Goal: Task Accomplishment & Management: Complete application form

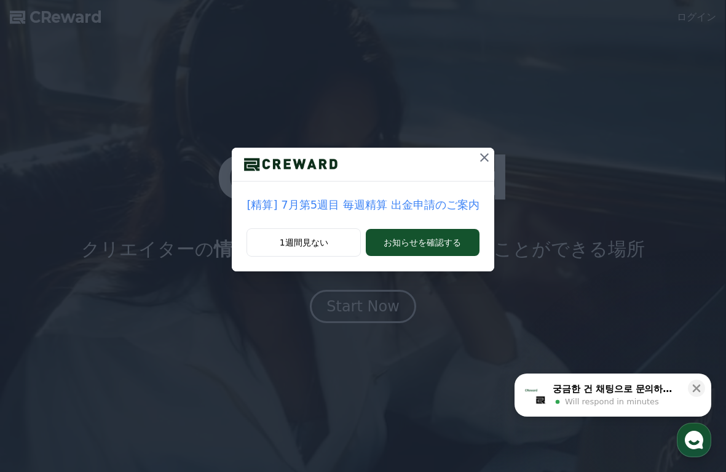
click at [480, 159] on icon at bounding box center [484, 157] width 9 height 9
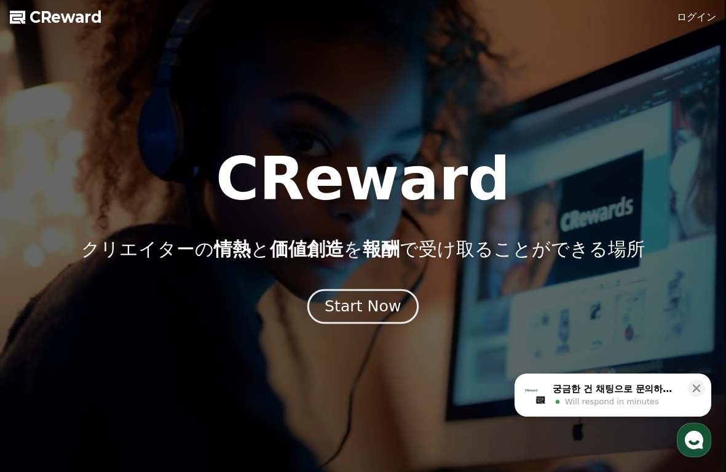
click at [376, 298] on div "Start Now" at bounding box center [363, 306] width 76 height 21
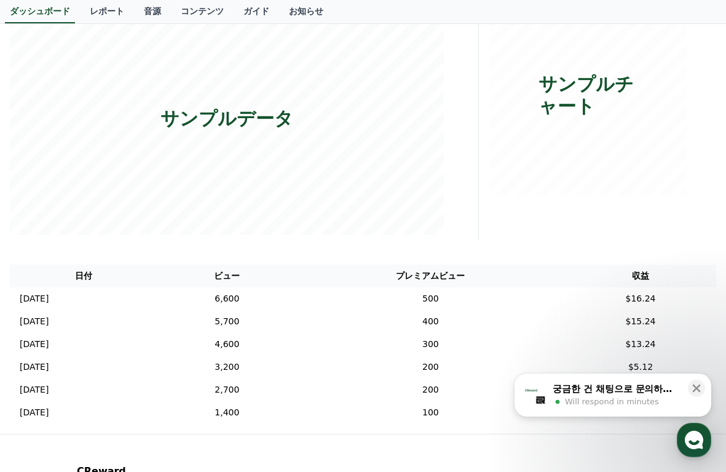
scroll to position [321, 0]
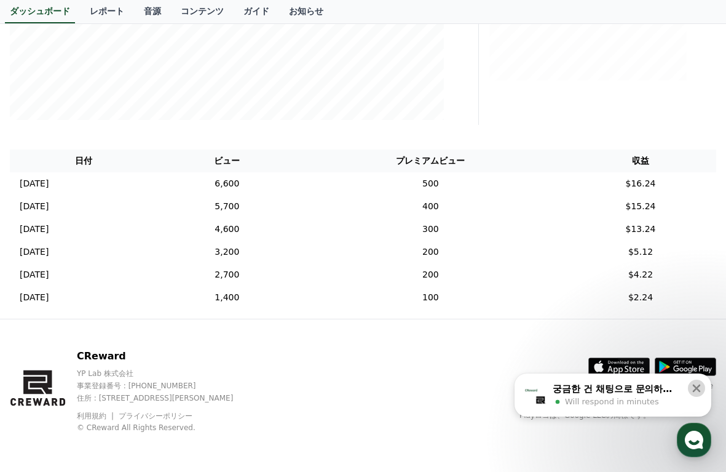
click at [699, 383] on icon at bounding box center [696, 388] width 12 height 12
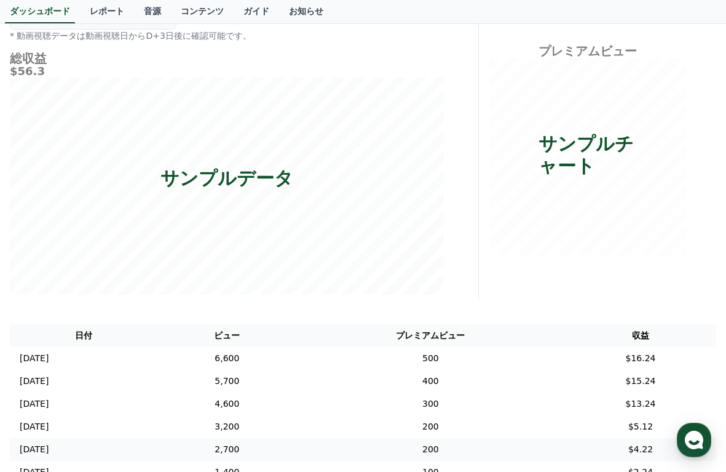
scroll to position [0, 0]
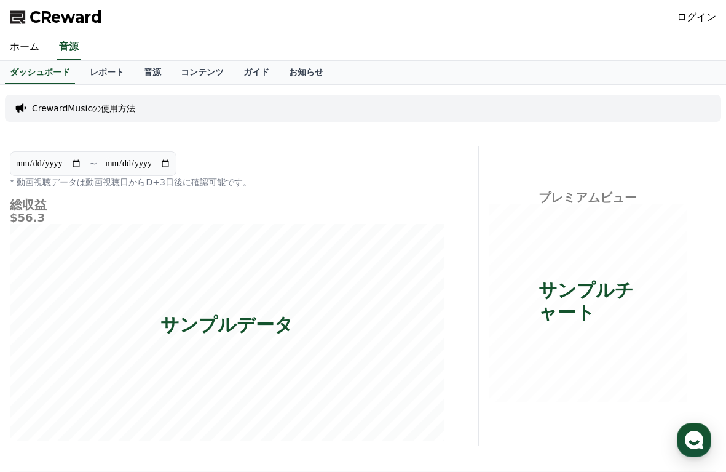
click at [686, 15] on link "ログイン" at bounding box center [696, 17] width 39 height 15
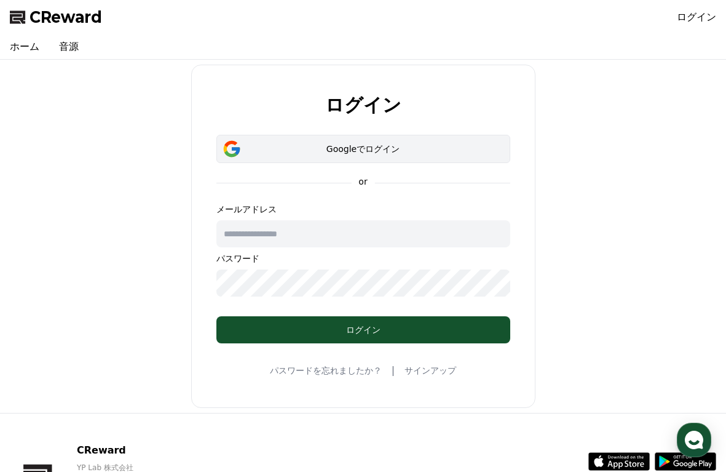
click at [427, 153] on div "Googleでログイン" at bounding box center [363, 149] width 258 height 12
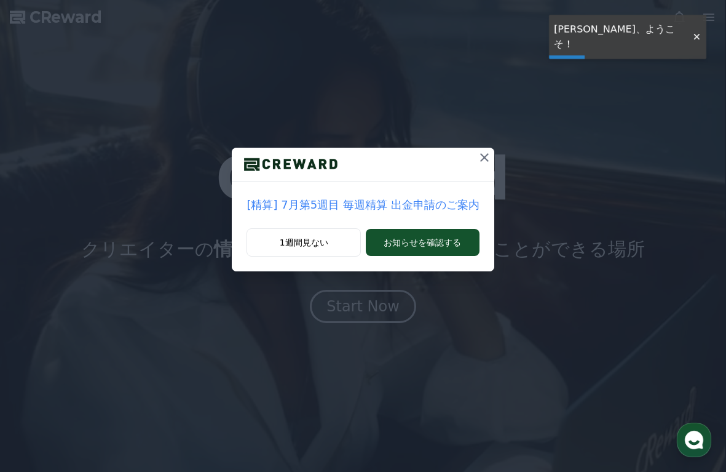
click at [481, 160] on icon at bounding box center [484, 157] width 15 height 15
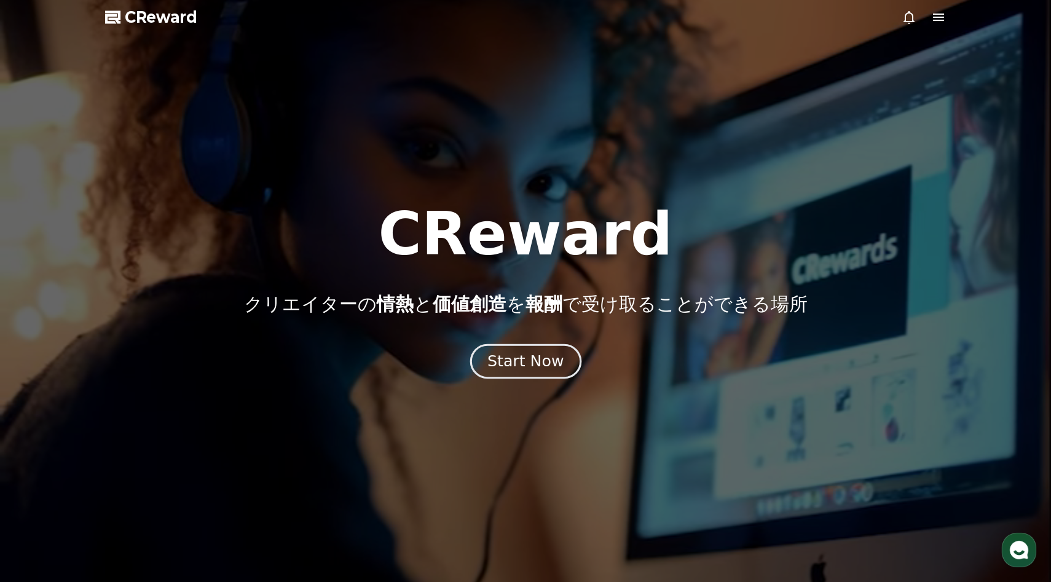
click at [519, 353] on div "Start Now" at bounding box center [526, 361] width 76 height 21
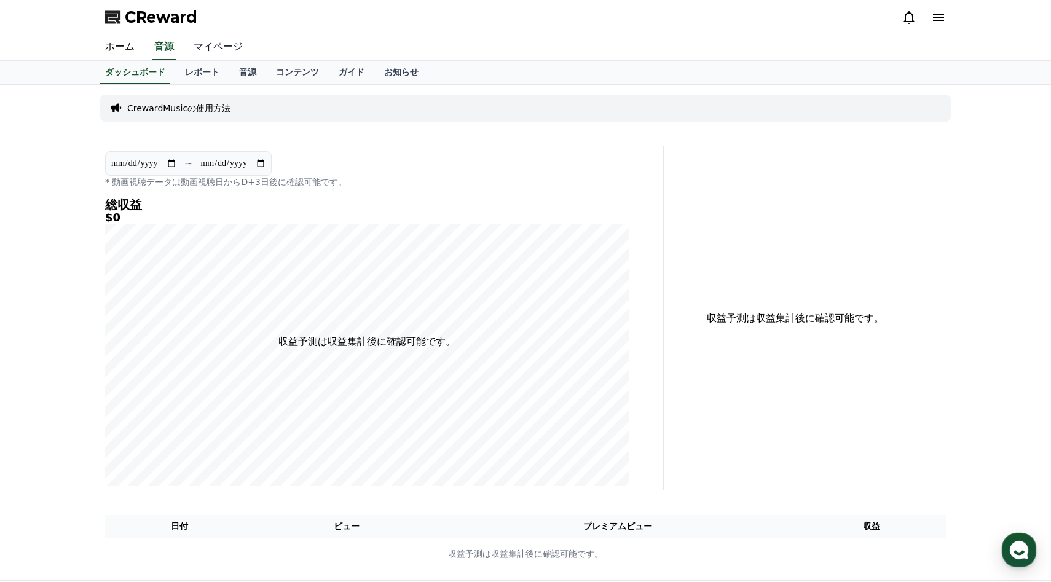
click at [213, 50] on link "マイページ" at bounding box center [218, 47] width 69 height 26
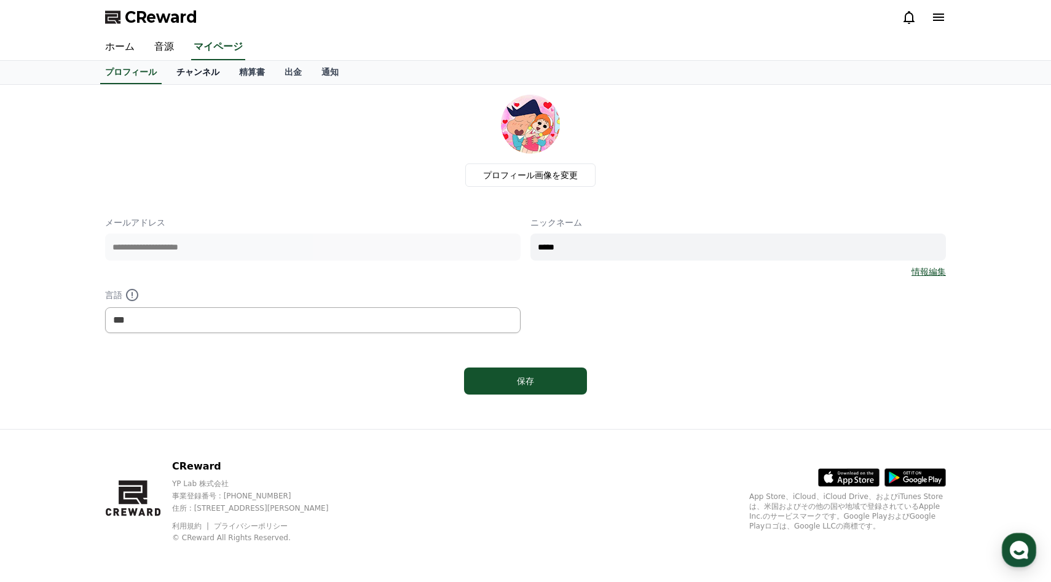
click at [193, 64] on link "チャンネル" at bounding box center [198, 72] width 63 height 23
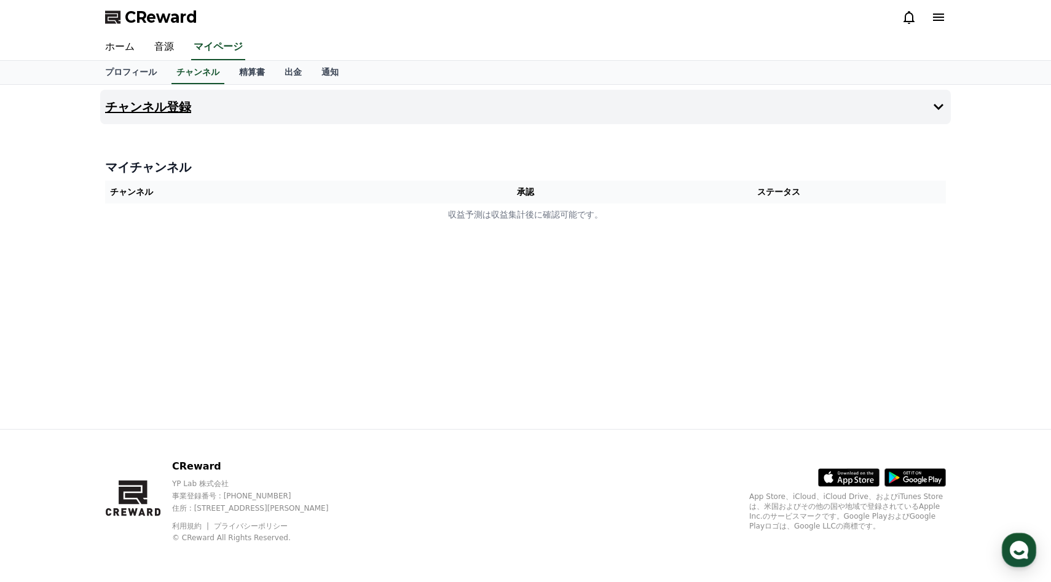
click at [314, 98] on button "チャンネル登録" at bounding box center [525, 107] width 851 height 34
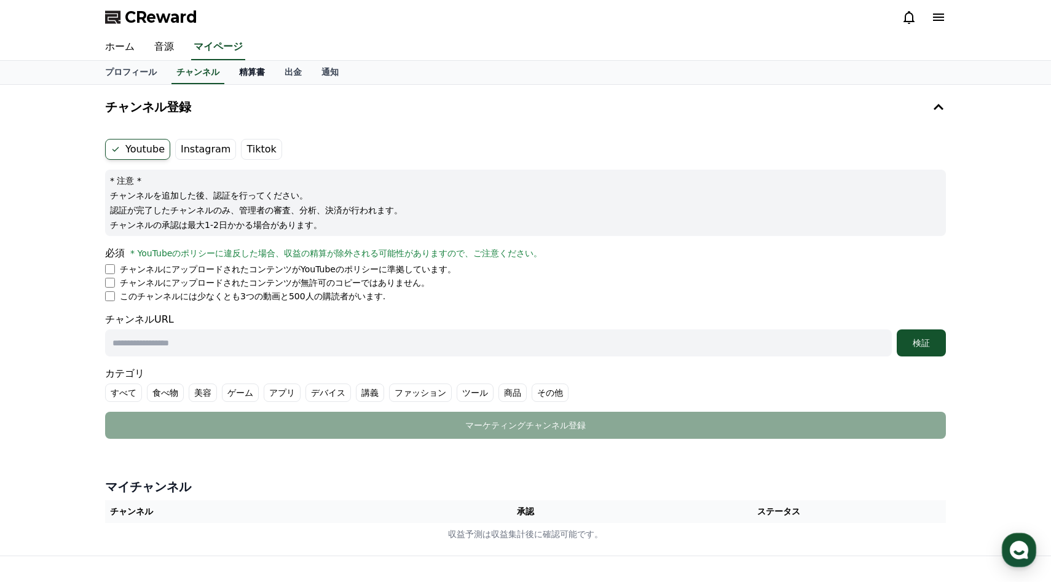
click at [258, 77] on link "精算書" at bounding box center [251, 72] width 45 height 23
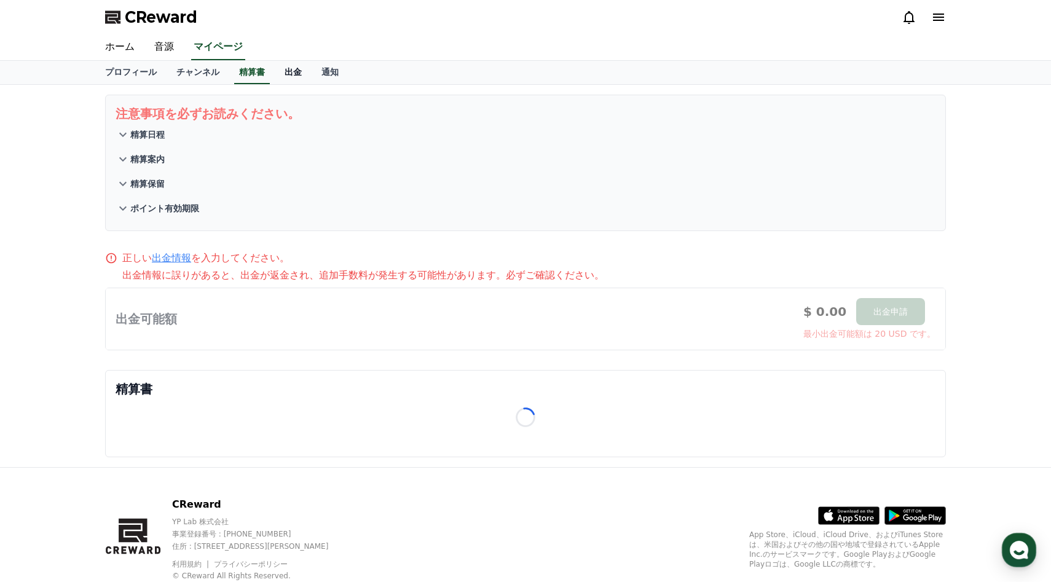
click at [285, 73] on link "出金" at bounding box center [293, 72] width 37 height 23
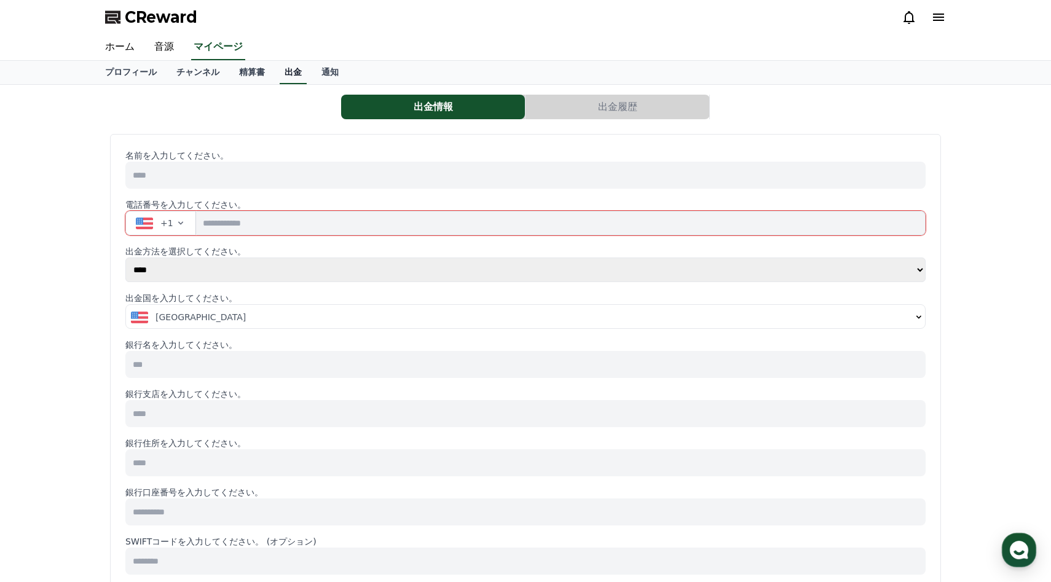
click at [296, 74] on link "出金" at bounding box center [293, 72] width 27 height 23
click at [314, 74] on link "通知" at bounding box center [330, 72] width 37 height 23
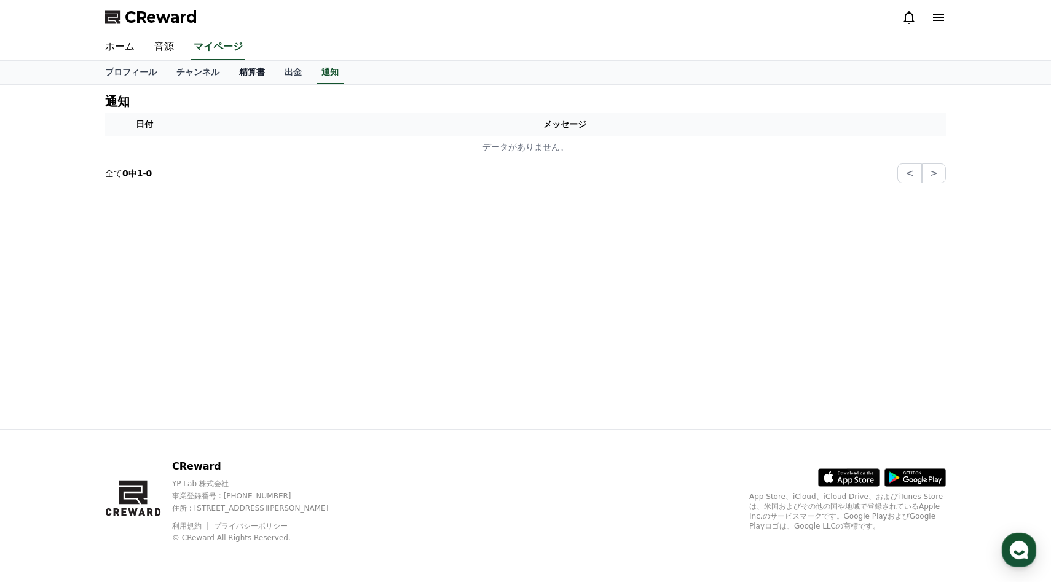
click at [269, 73] on link "精算書" at bounding box center [251, 72] width 45 height 23
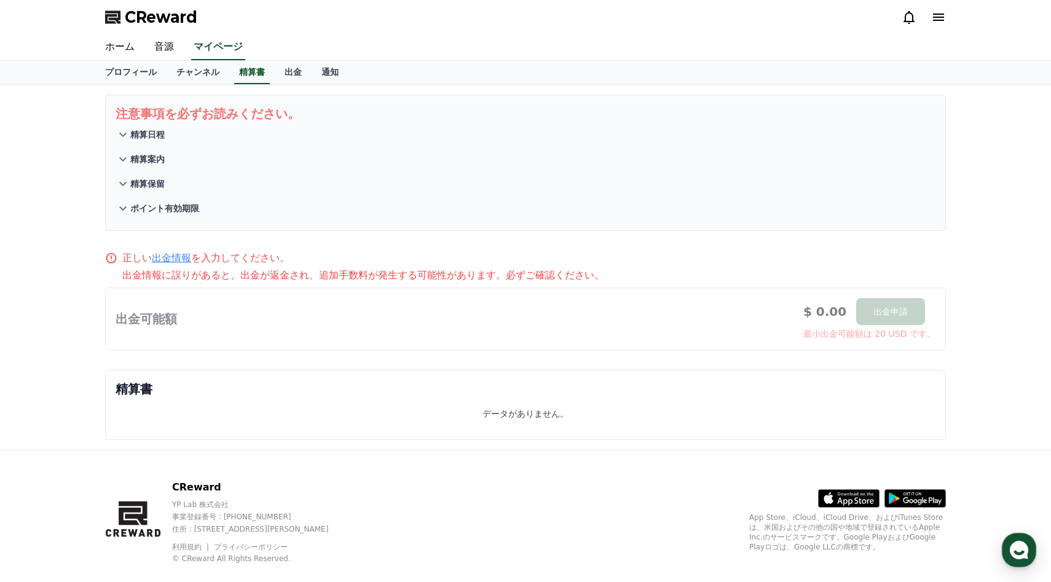
click at [200, 85] on div "注意事項を必ずお読みください。 精算日程 精算案内 精算保留 ポイント有効期限 正しい 出金情報 を入力してください。 出金情報に誤りがあると、出金が返金され…" at bounding box center [525, 267] width 861 height 365
click at [150, 140] on p "精算日程" at bounding box center [147, 135] width 34 height 12
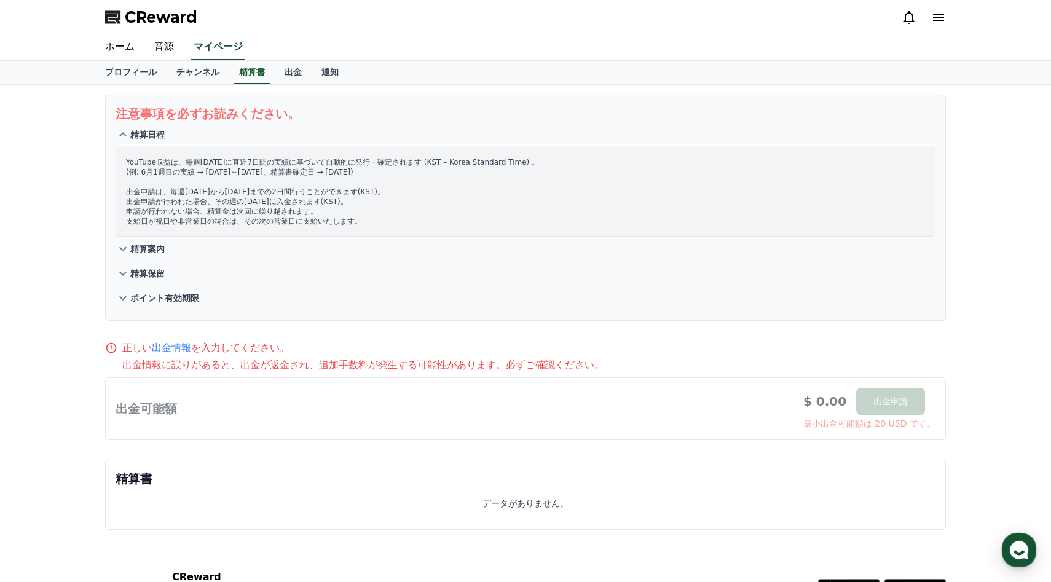
click at [157, 253] on p "精算案内" at bounding box center [147, 249] width 34 height 12
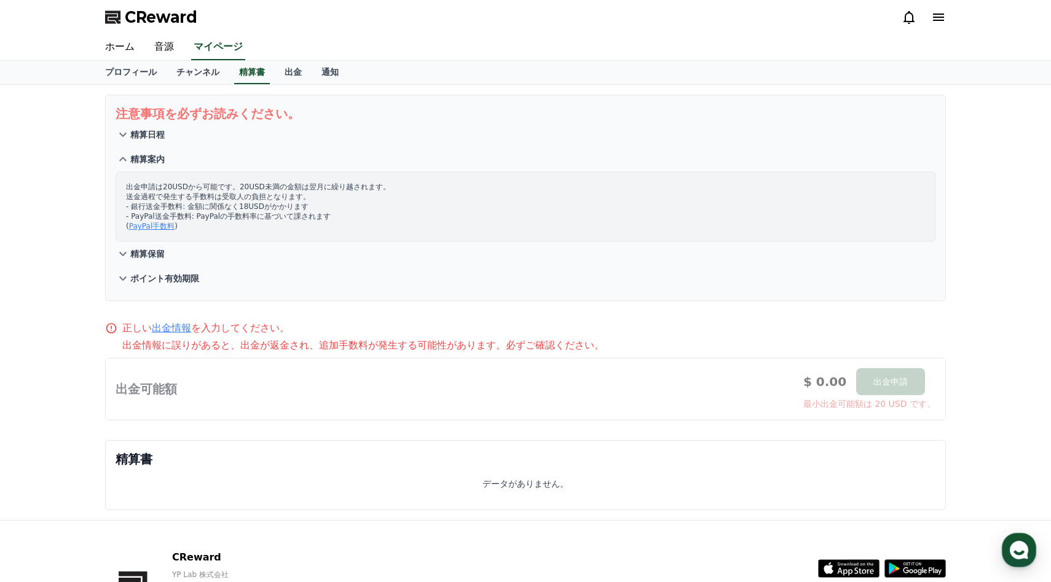
click at [149, 254] on p "精算保留" at bounding box center [147, 254] width 34 height 12
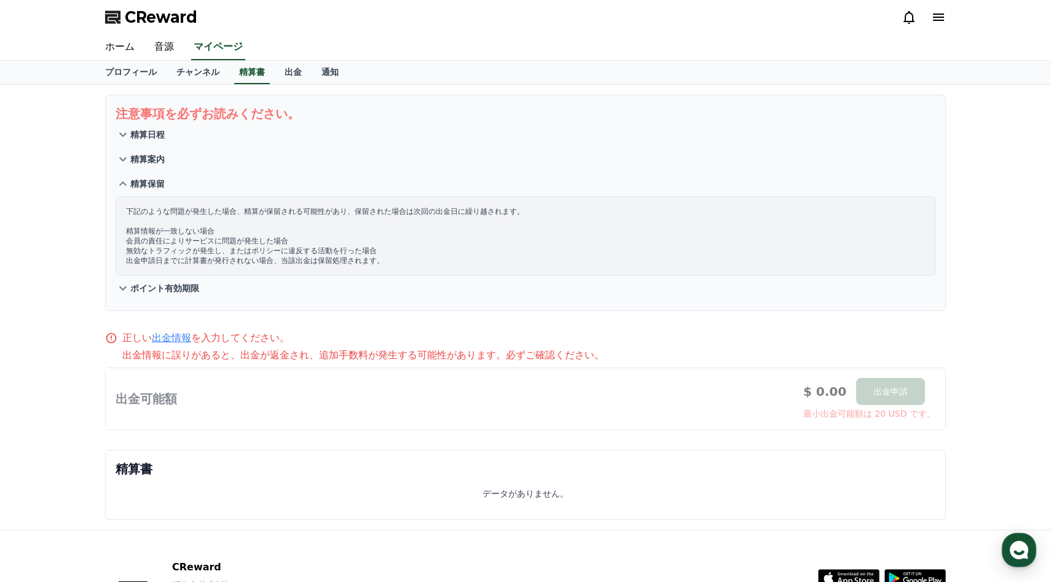
click at [144, 277] on button "ポイント有効期限" at bounding box center [526, 288] width 820 height 25
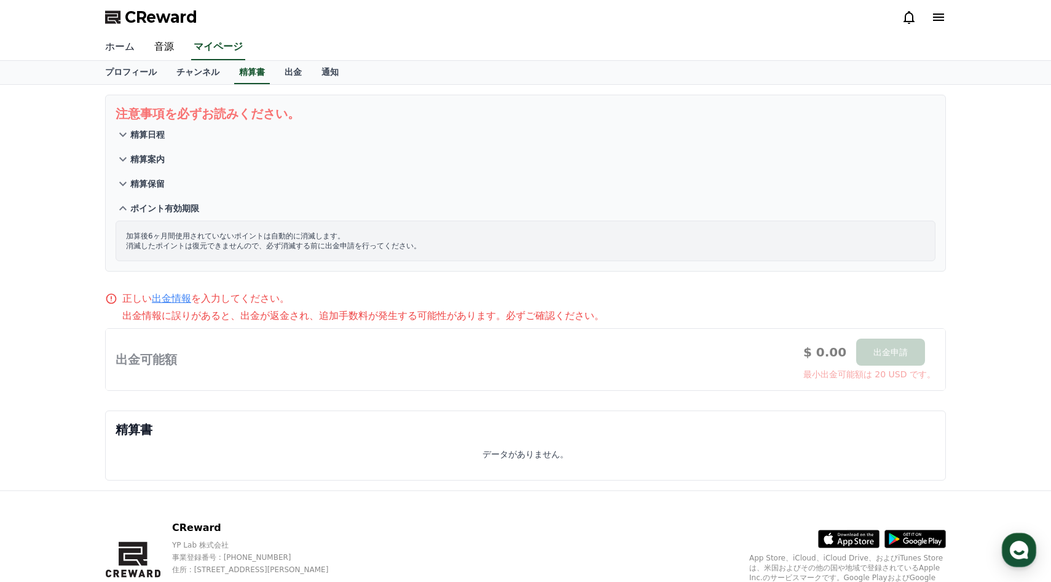
click at [121, 49] on link "ホーム" at bounding box center [119, 47] width 49 height 26
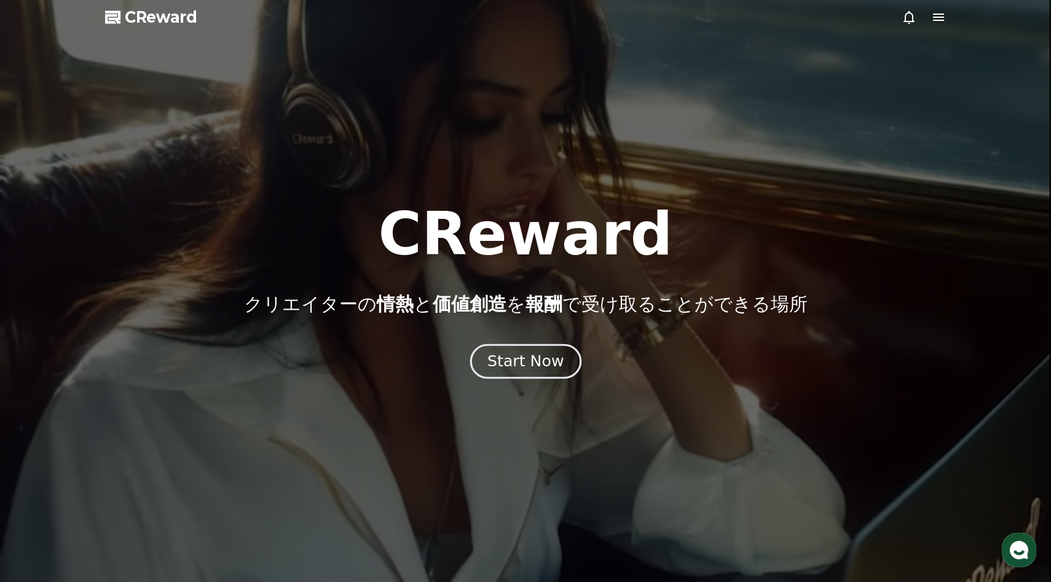
click at [538, 362] on div "Start Now" at bounding box center [526, 361] width 76 height 21
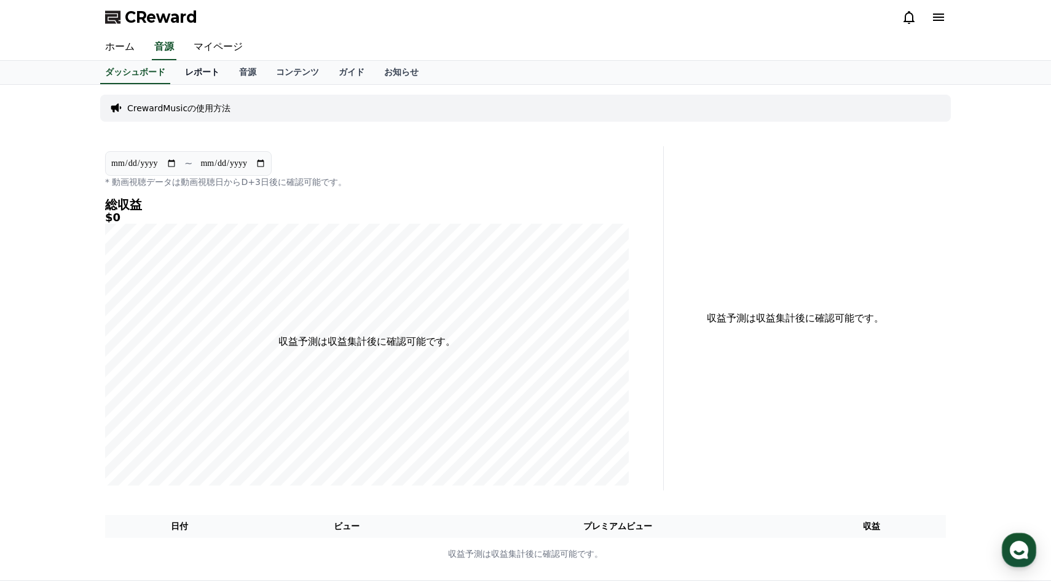
click at [183, 66] on link "レポート" at bounding box center [202, 72] width 54 height 23
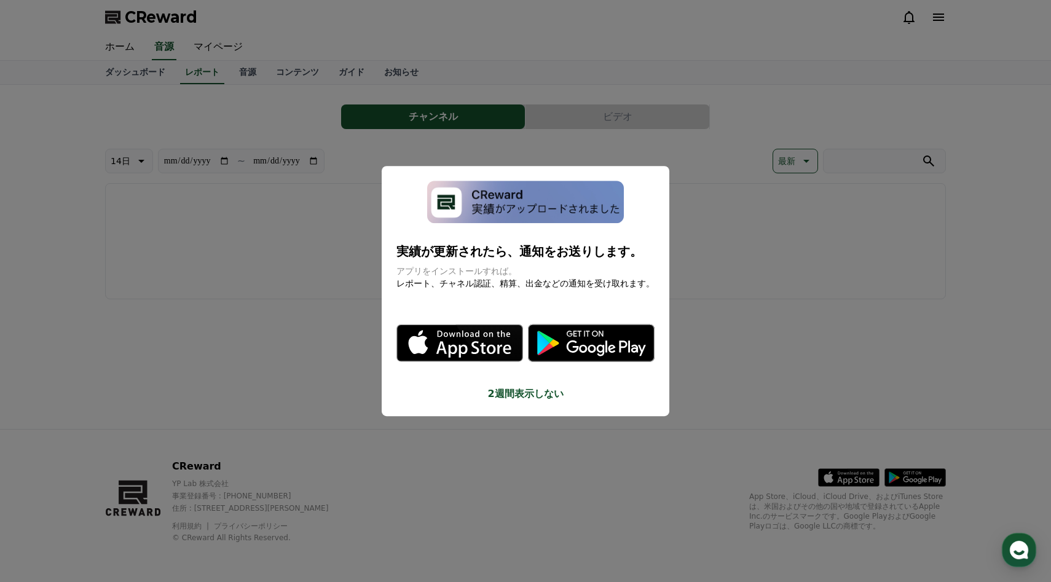
click at [283, 245] on button "close modal" at bounding box center [525, 291] width 1051 height 582
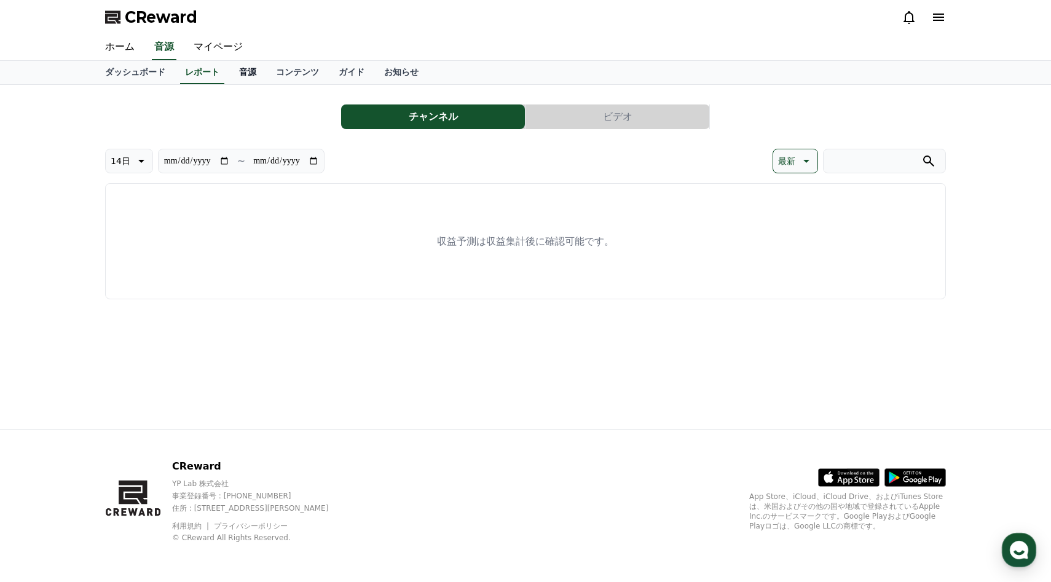
click at [249, 78] on link "音源" at bounding box center [247, 72] width 37 height 23
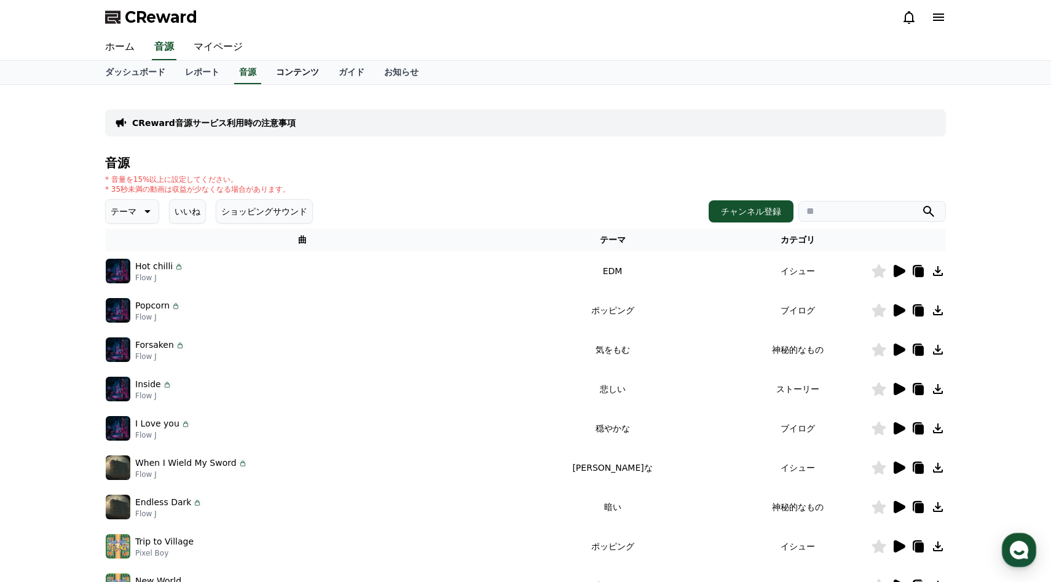
click at [291, 74] on link "コンテンツ" at bounding box center [297, 72] width 63 height 23
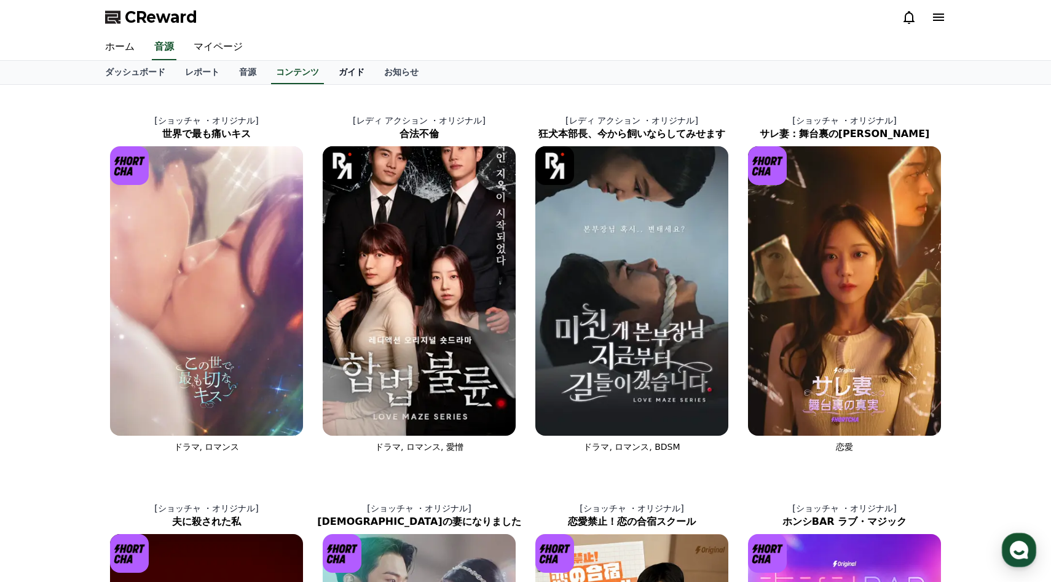
click at [357, 67] on link "ガイド" at bounding box center [351, 72] width 45 height 23
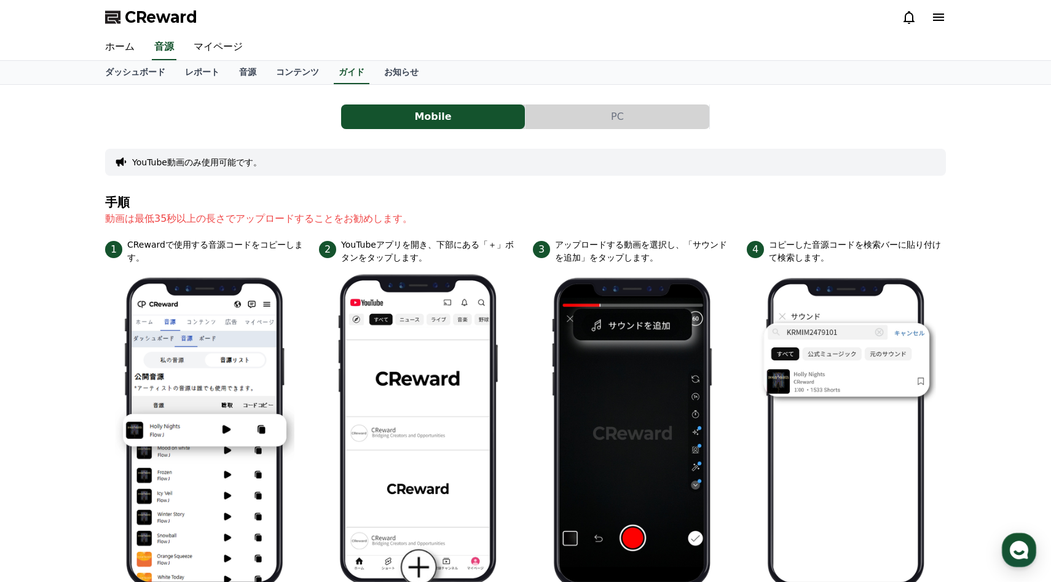
click at [575, 121] on button "PC" at bounding box center [618, 117] width 184 height 25
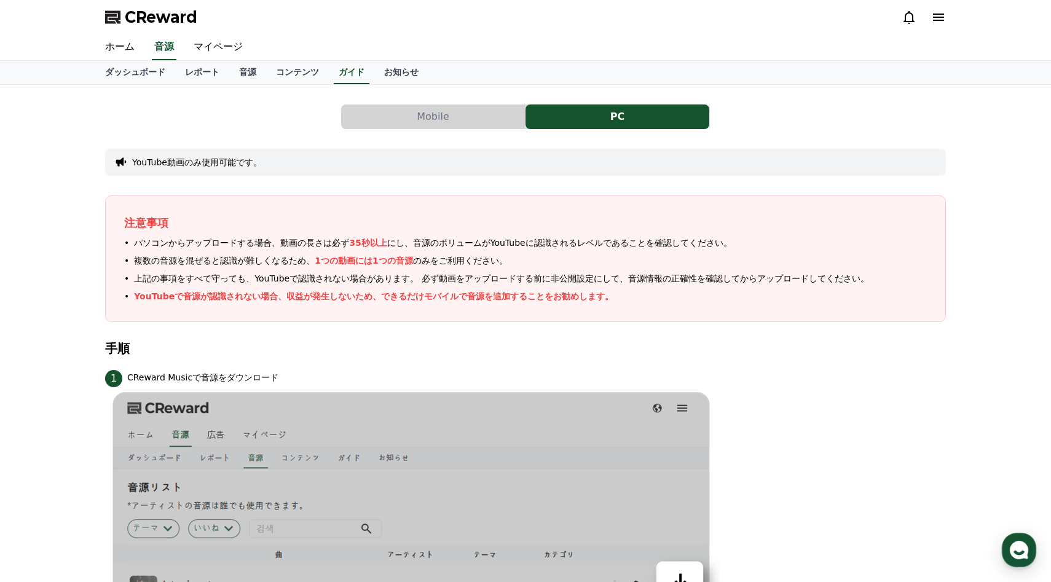
click at [465, 111] on button "Mobile" at bounding box center [433, 117] width 184 height 25
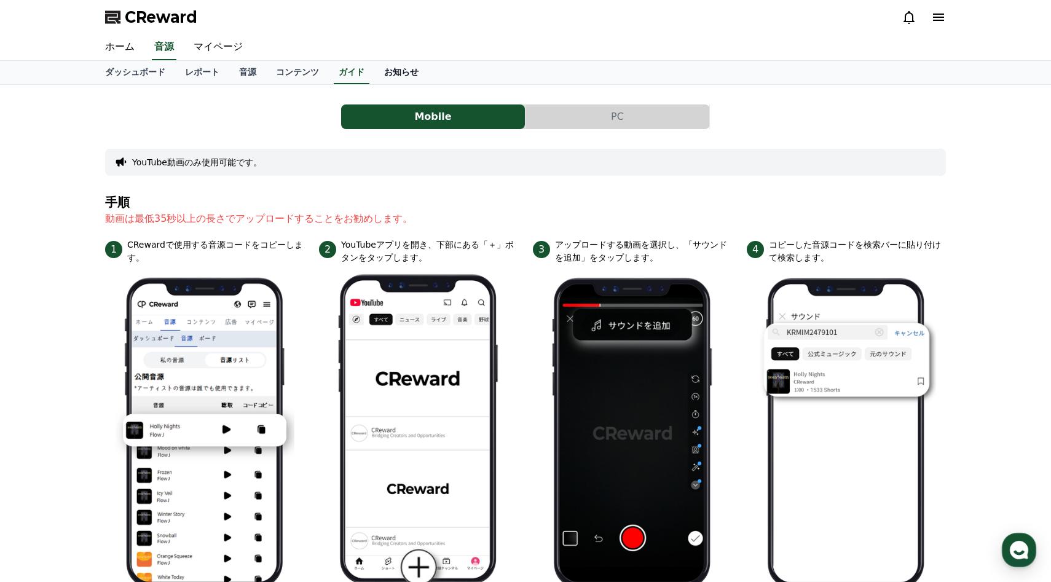
click at [410, 77] on link "お知らせ" at bounding box center [401, 72] width 54 height 23
click at [355, 68] on link "ガイド" at bounding box center [351, 72] width 45 height 23
click at [726, 11] on icon at bounding box center [938, 17] width 15 height 15
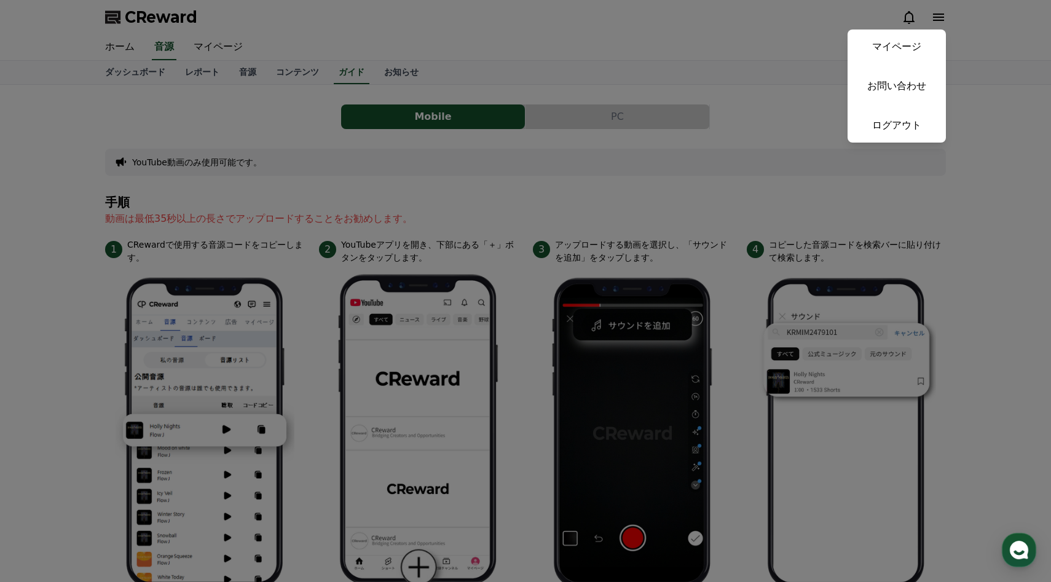
click at [726, 77] on button "close" at bounding box center [525, 291] width 1051 height 582
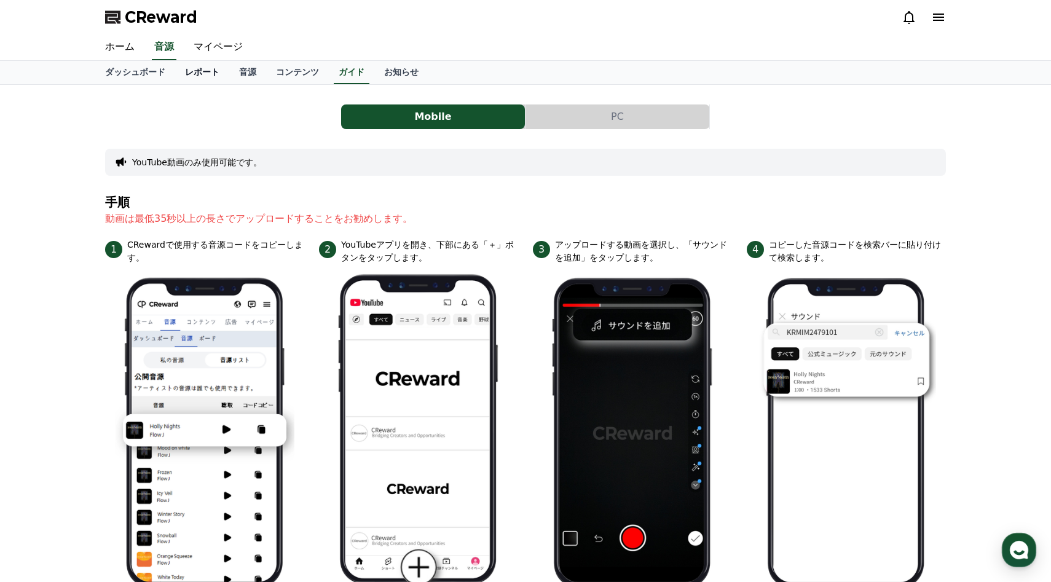
click at [205, 68] on link "レポート" at bounding box center [202, 72] width 54 height 23
click at [212, 47] on link "マイページ" at bounding box center [218, 47] width 69 height 26
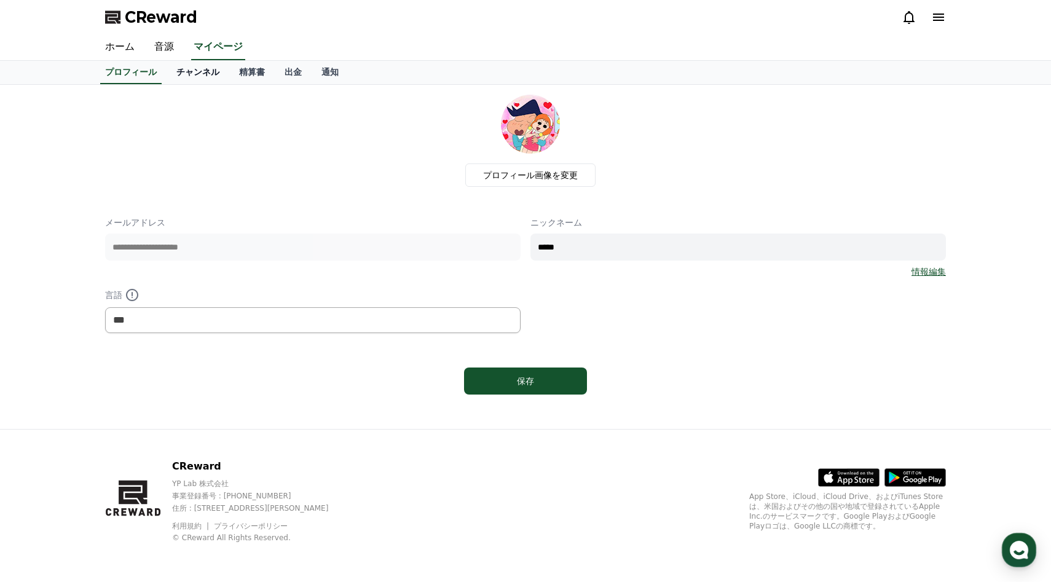
click at [201, 64] on link "チャンネル" at bounding box center [198, 72] width 63 height 23
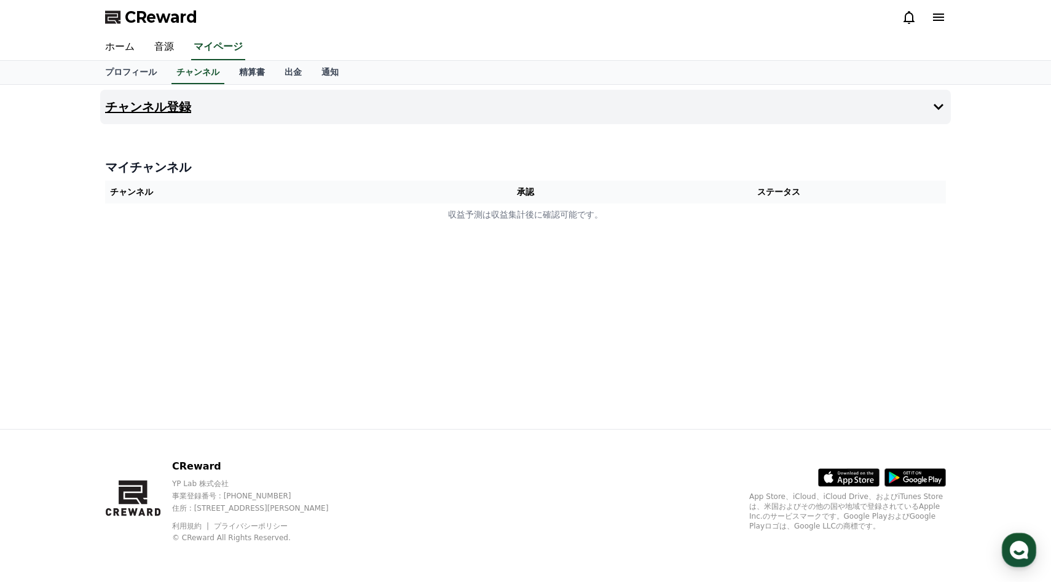
click at [245, 111] on button "チャンネル登録" at bounding box center [525, 107] width 851 height 34
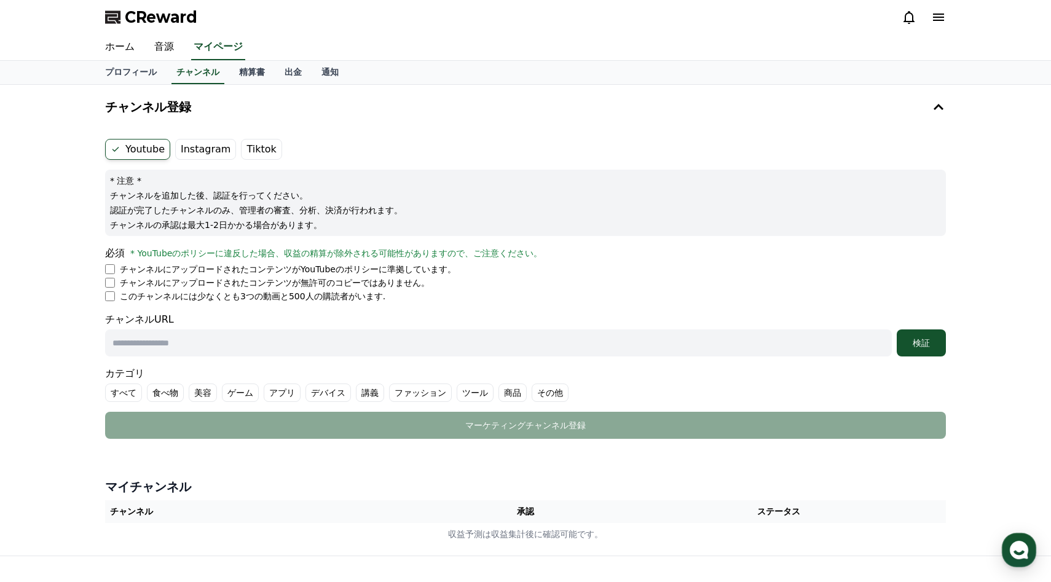
scroll to position [26, 0]
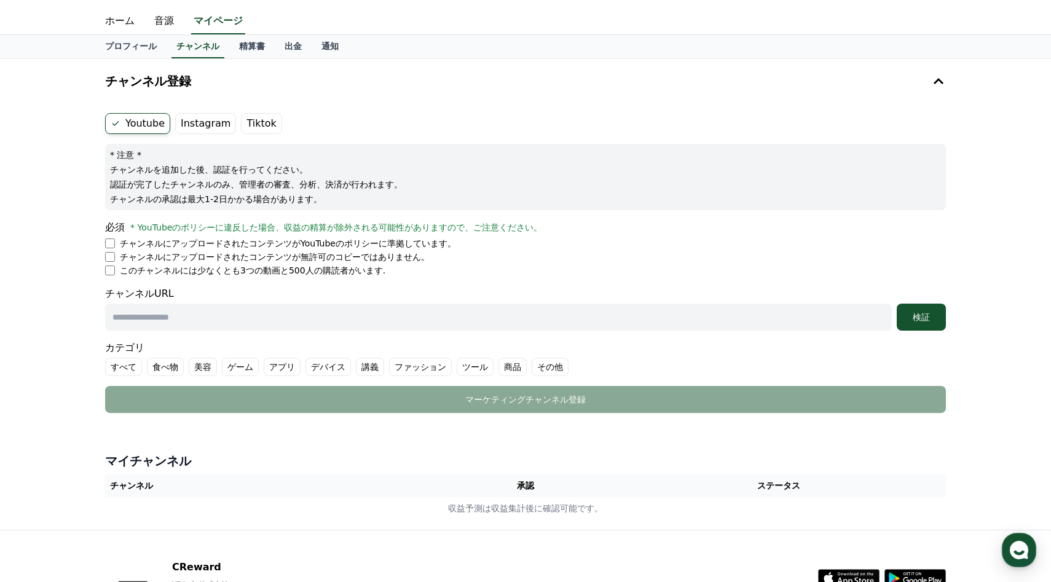
click at [183, 267] on p "このチャンネルには少なくとも3つの動画と500人の購読者がいます." at bounding box center [253, 270] width 266 height 12
click at [157, 312] on input "text" at bounding box center [498, 317] width 787 height 27
paste input "**********"
type input "**********"
click at [726, 316] on div "検証" at bounding box center [921, 317] width 39 height 12
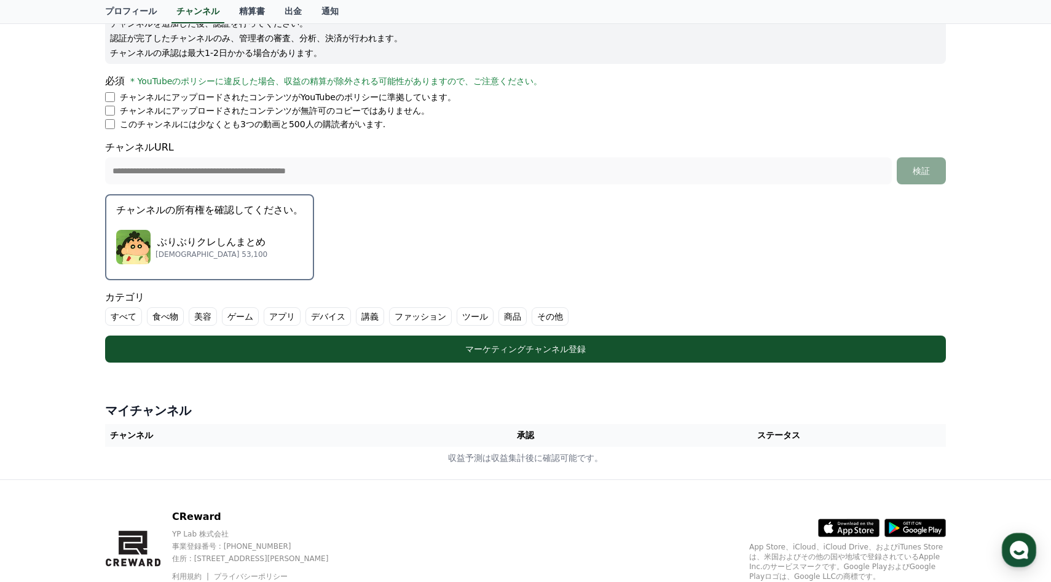
scroll to position [173, 0]
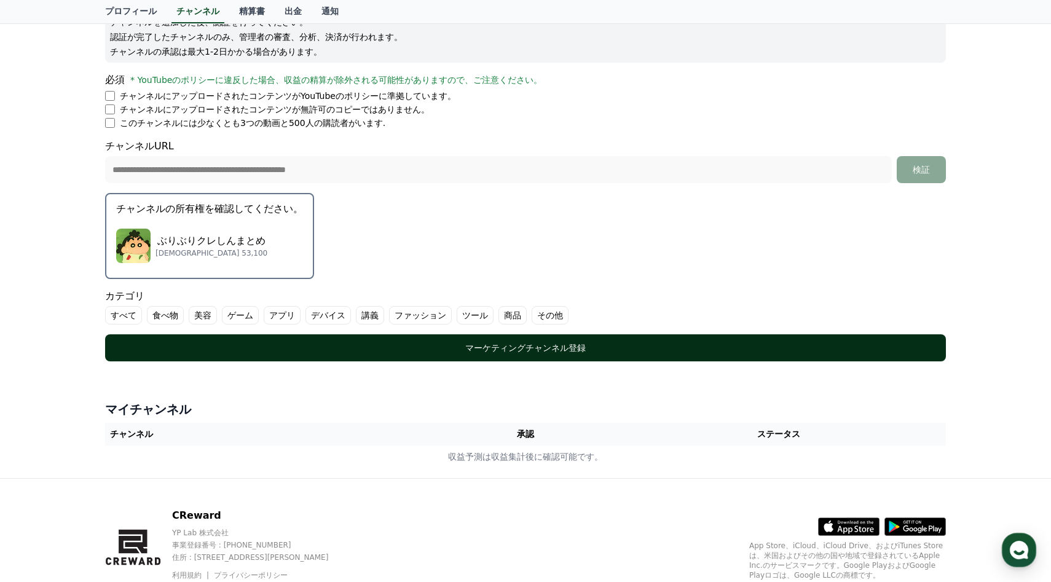
click at [687, 356] on button "マーケティングチャンネル登録" at bounding box center [525, 347] width 841 height 27
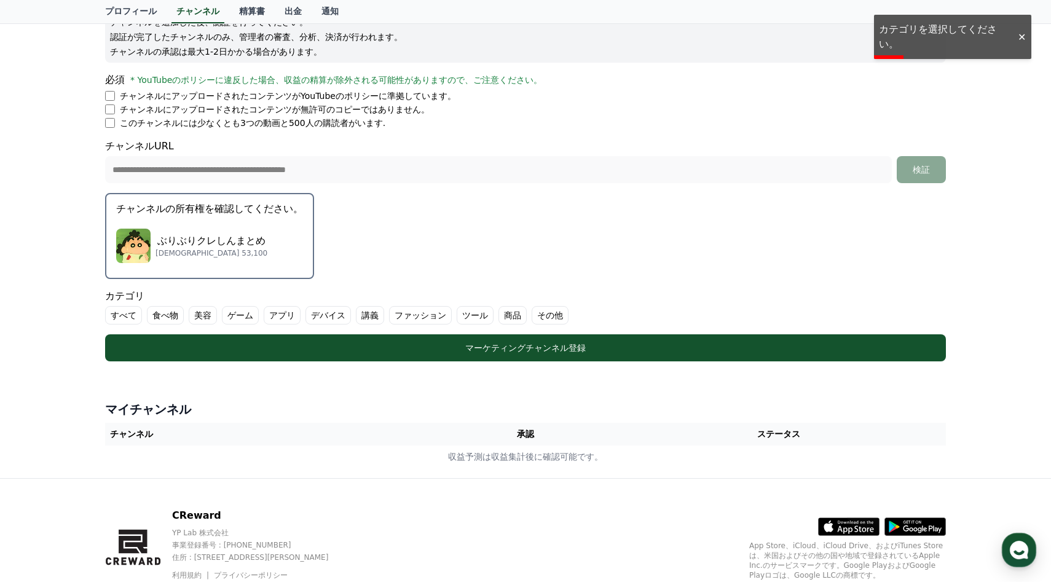
click at [121, 307] on label "すべて" at bounding box center [123, 315] width 37 height 18
click at [138, 314] on label "すべて" at bounding box center [131, 315] width 52 height 18
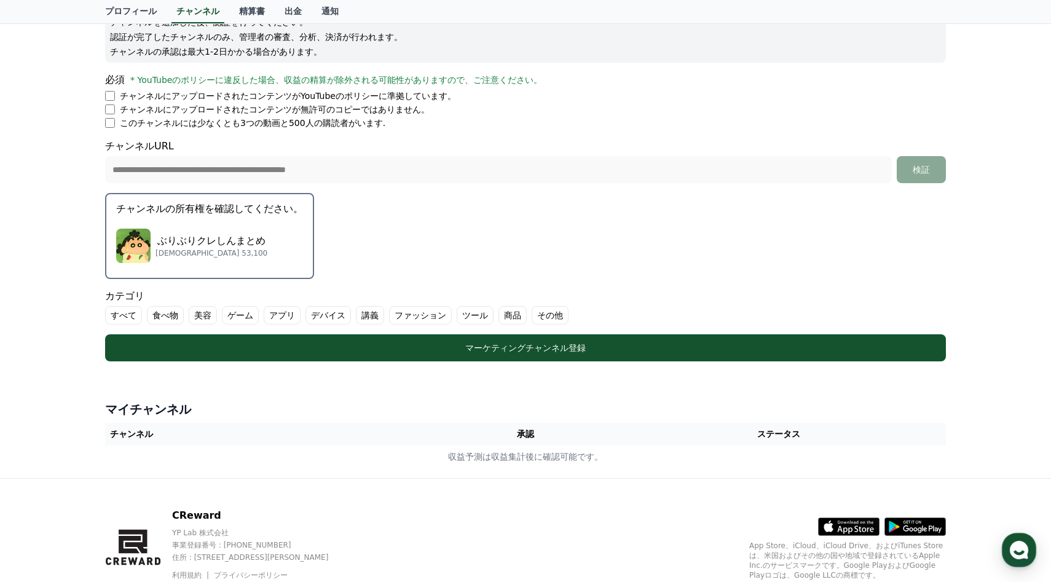
click at [550, 318] on label "その他" at bounding box center [550, 315] width 37 height 18
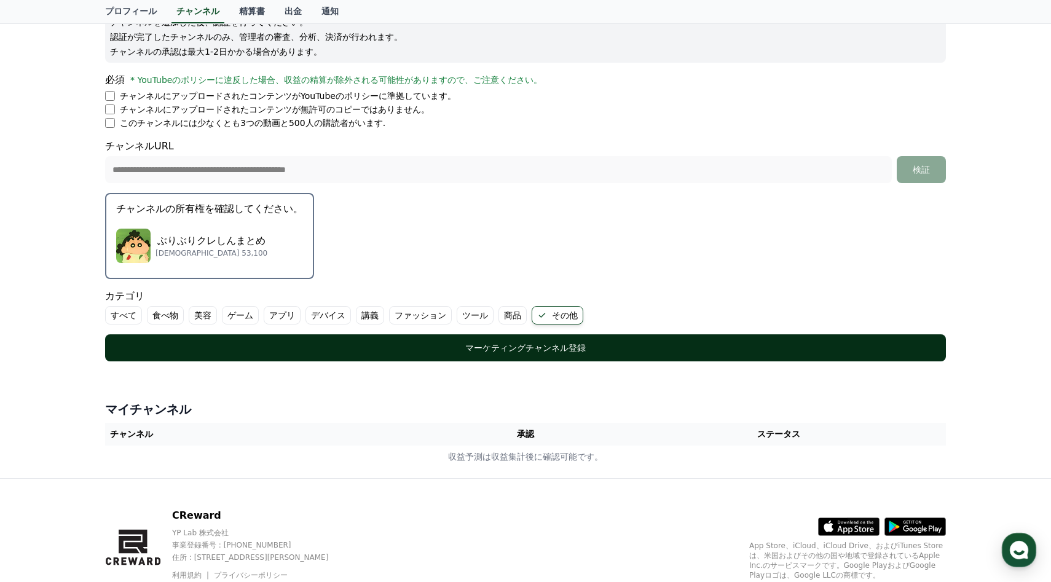
click at [530, 340] on button "マーケティングチャンネル登録" at bounding box center [525, 347] width 841 height 27
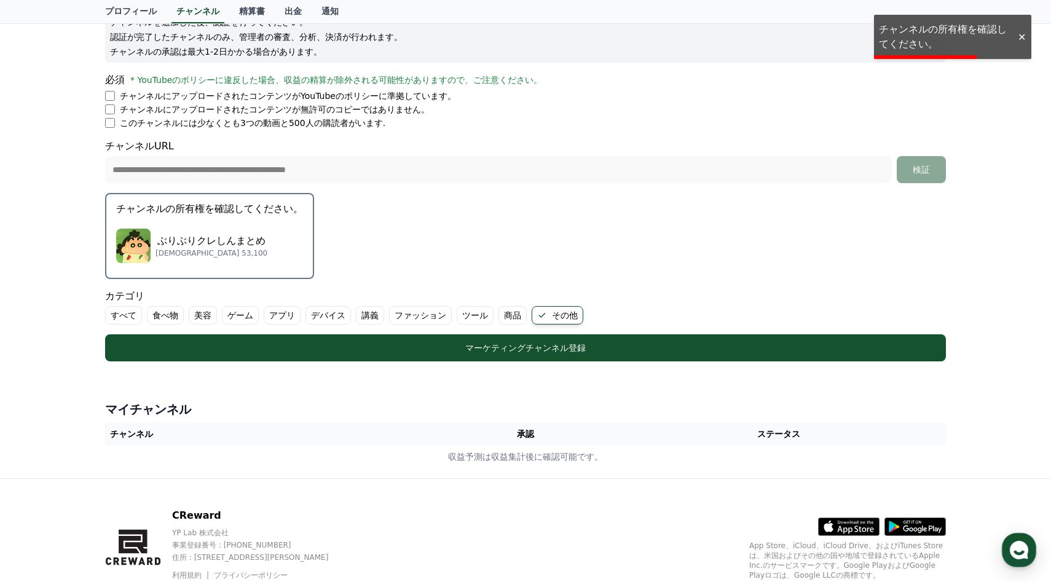
click at [552, 307] on label "その他" at bounding box center [558, 315] width 52 height 18
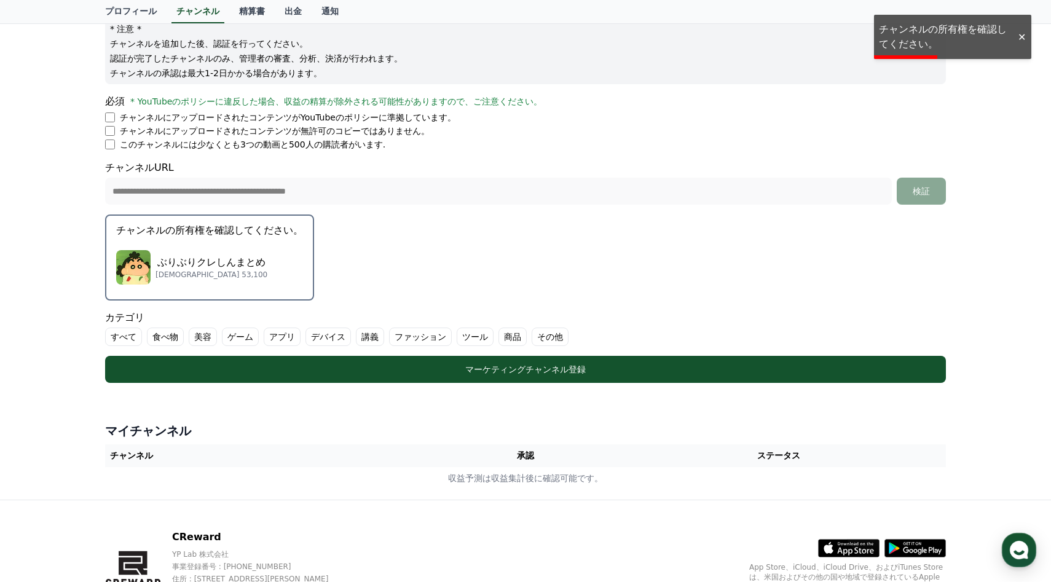
scroll to position [142, 0]
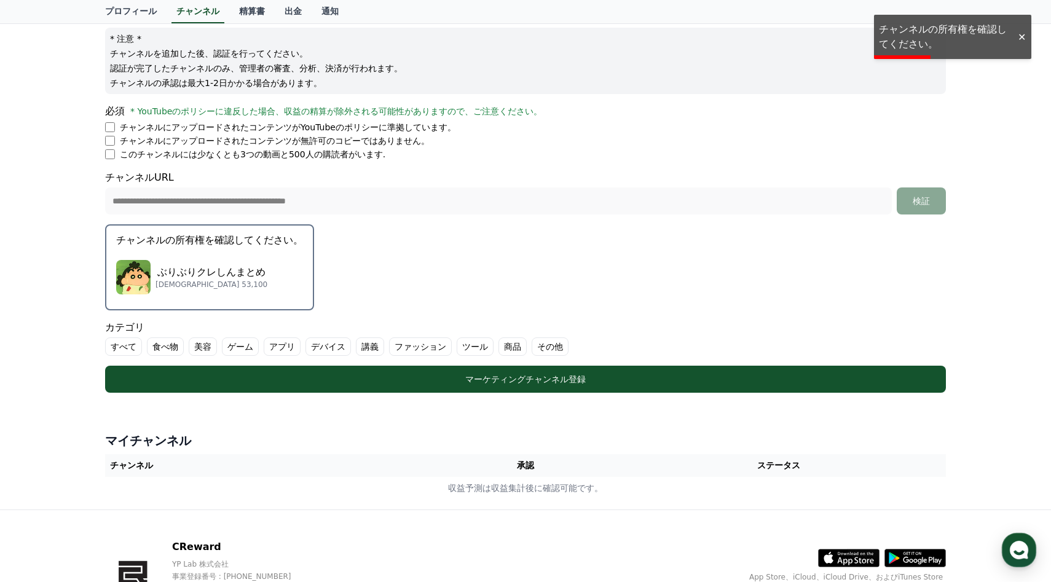
click at [240, 269] on p "ぶりぶりクレしんまとめ" at bounding box center [212, 272] width 112 height 15
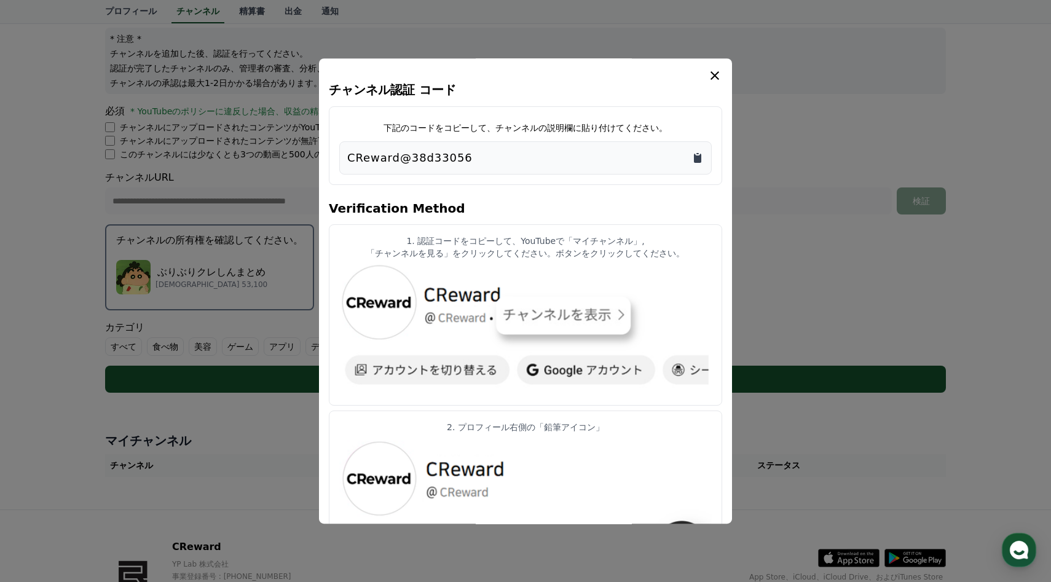
click at [692, 159] on icon "Copy to clipboard" at bounding box center [698, 158] width 12 height 12
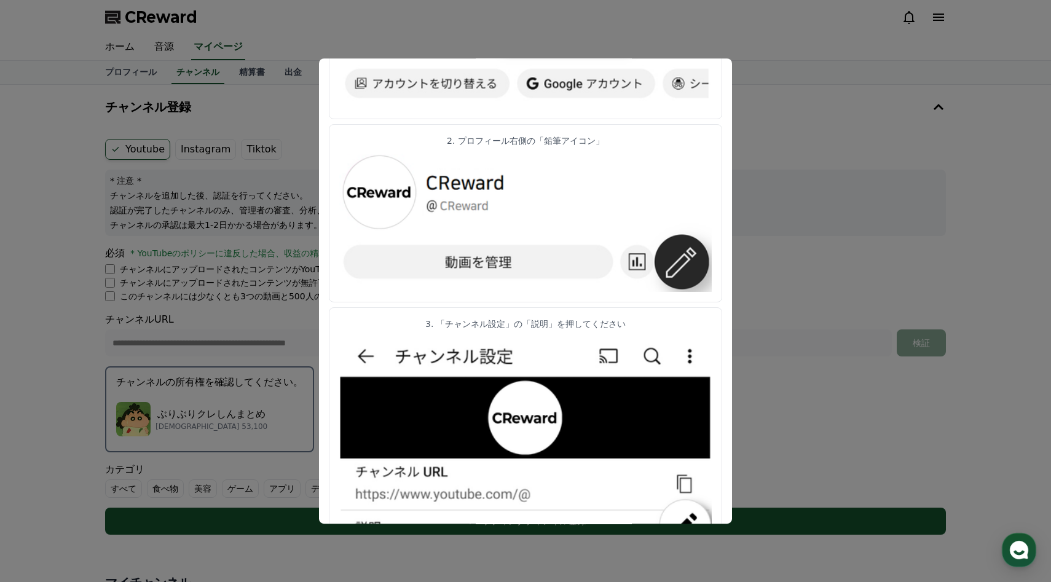
scroll to position [0, 0]
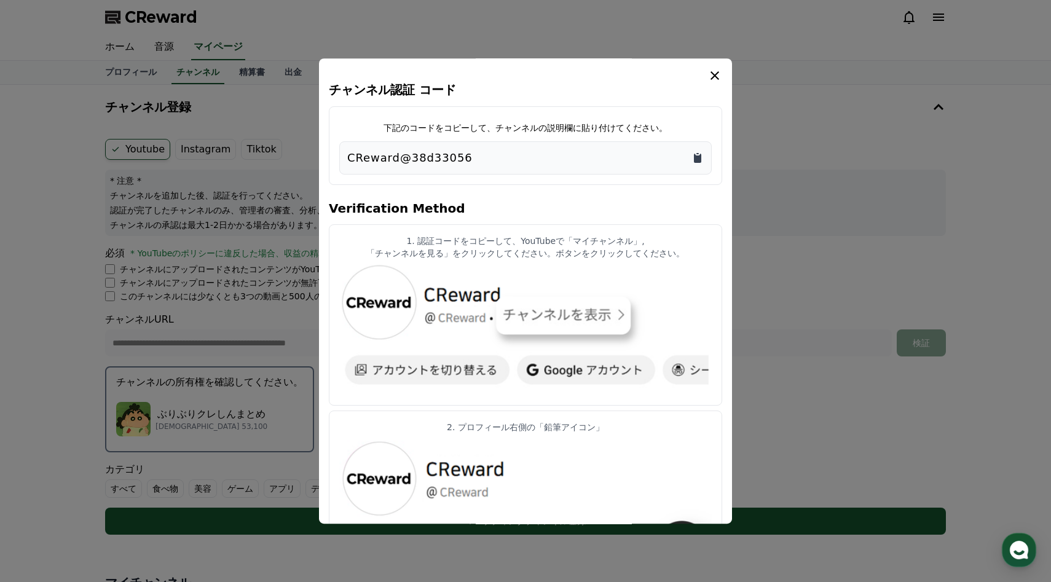
click at [692, 156] on icon "Copy to clipboard" at bounding box center [698, 158] width 12 height 12
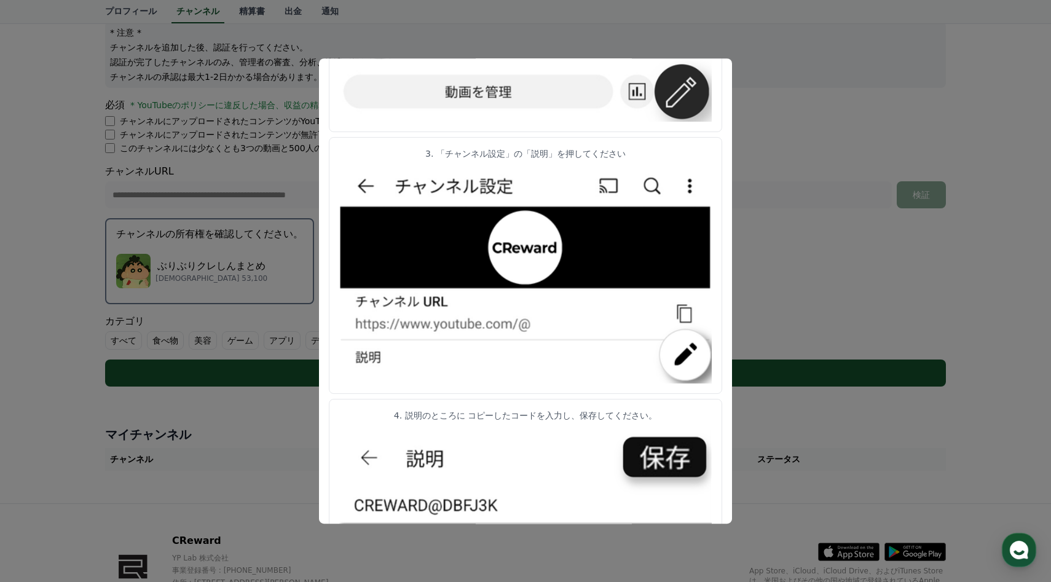
scroll to position [547, 0]
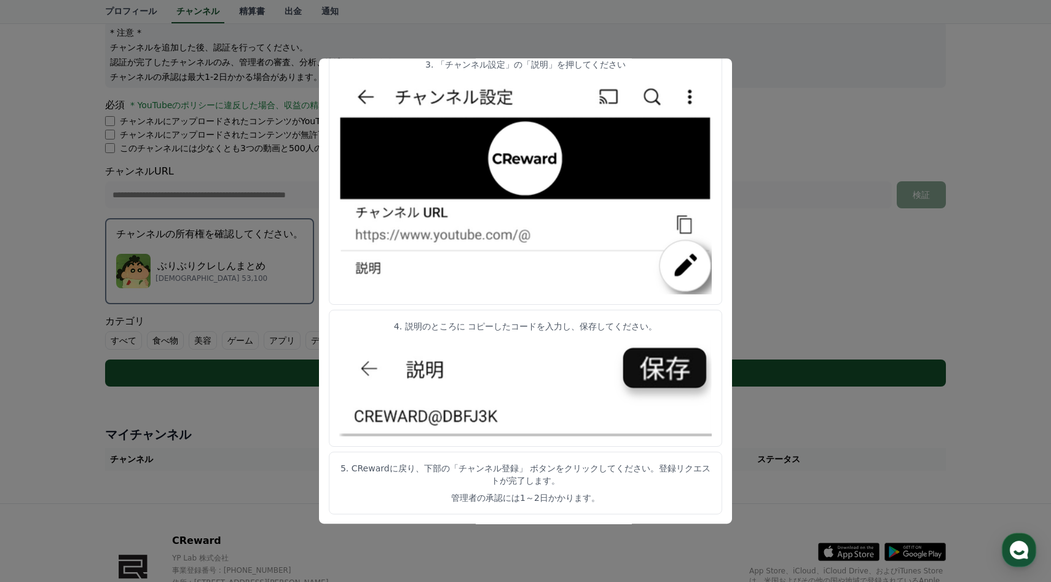
click at [287, 269] on button "close modal" at bounding box center [525, 291] width 1051 height 582
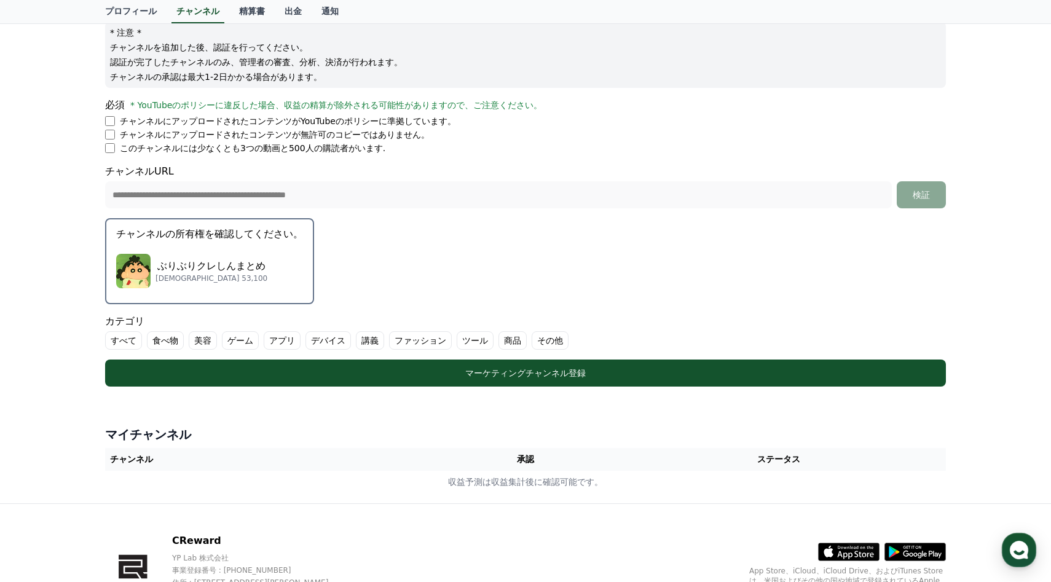
click at [550, 345] on label "その他" at bounding box center [550, 340] width 37 height 18
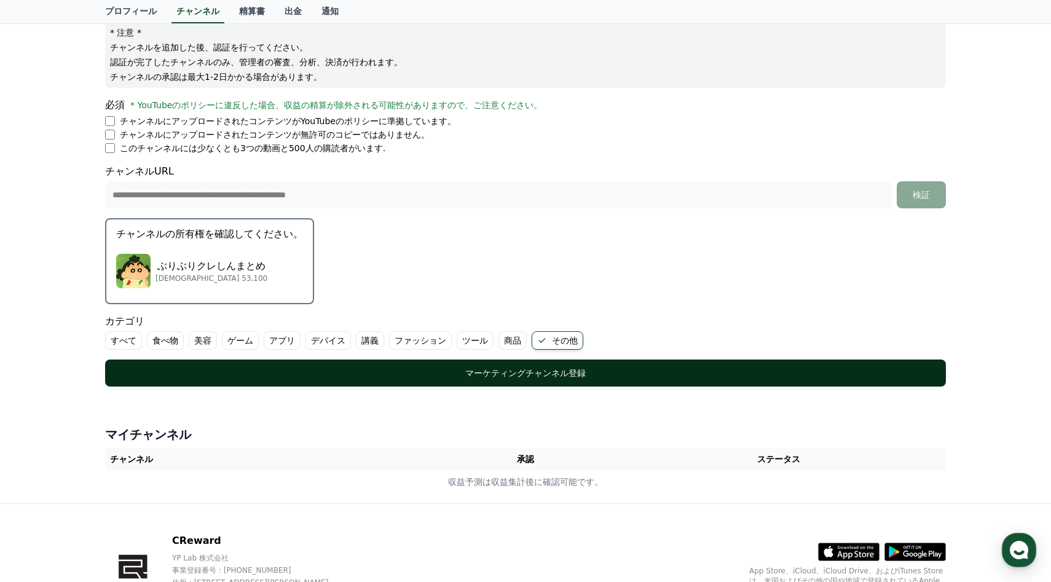
click at [528, 365] on button "マーケティングチャンネル登録" at bounding box center [525, 373] width 841 height 27
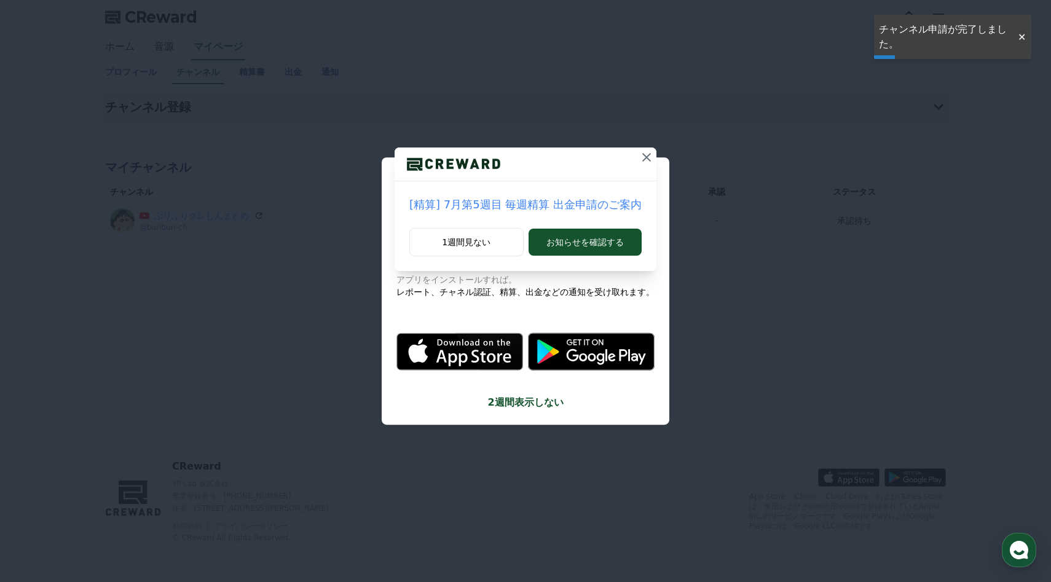
click at [639, 160] on icon at bounding box center [646, 157] width 15 height 15
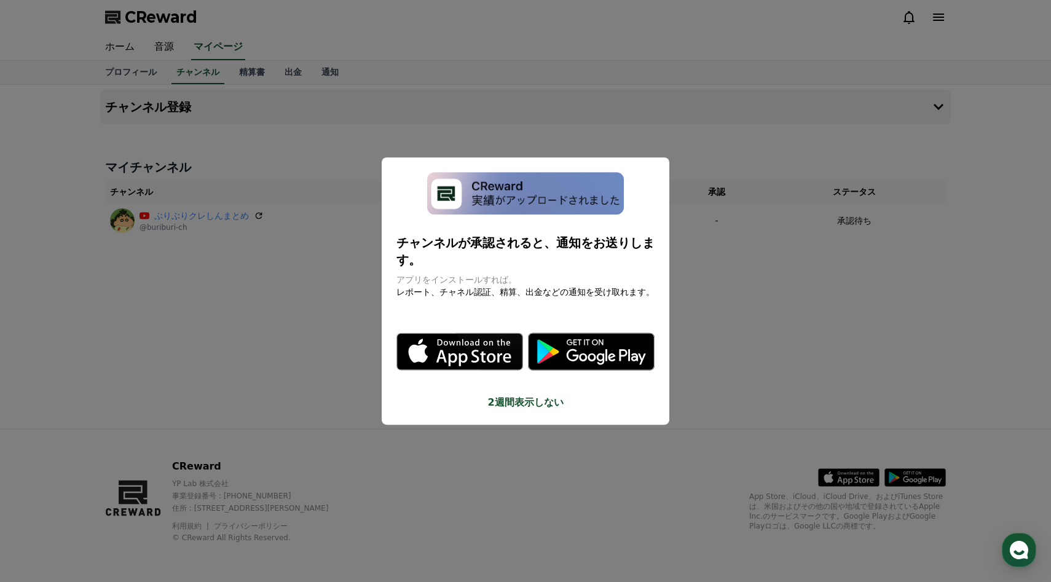
click at [729, 220] on button "close modal" at bounding box center [525, 291] width 1051 height 582
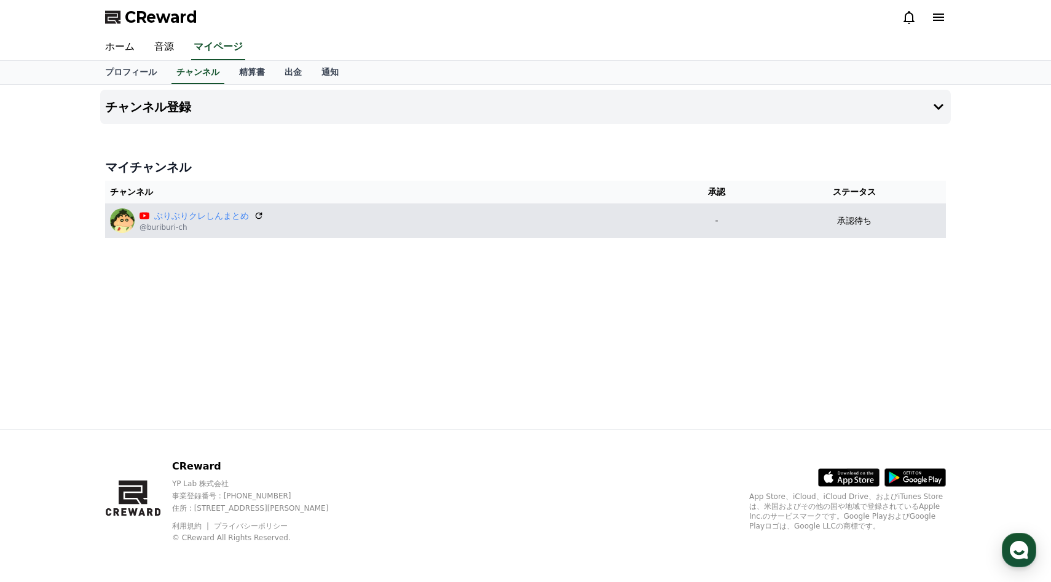
click at [624, 213] on div "ぶりぶりクレしんまとめ @buriburi-ch" at bounding box center [387, 220] width 555 height 25
click at [256, 213] on icon at bounding box center [258, 215] width 11 height 11
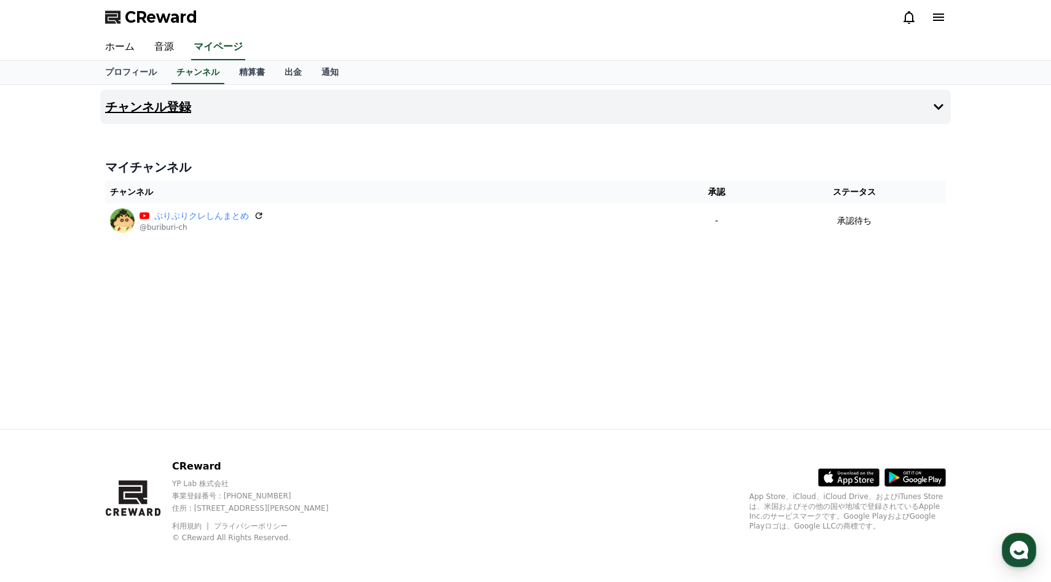
click at [215, 107] on button "チャンネル登録" at bounding box center [525, 107] width 851 height 34
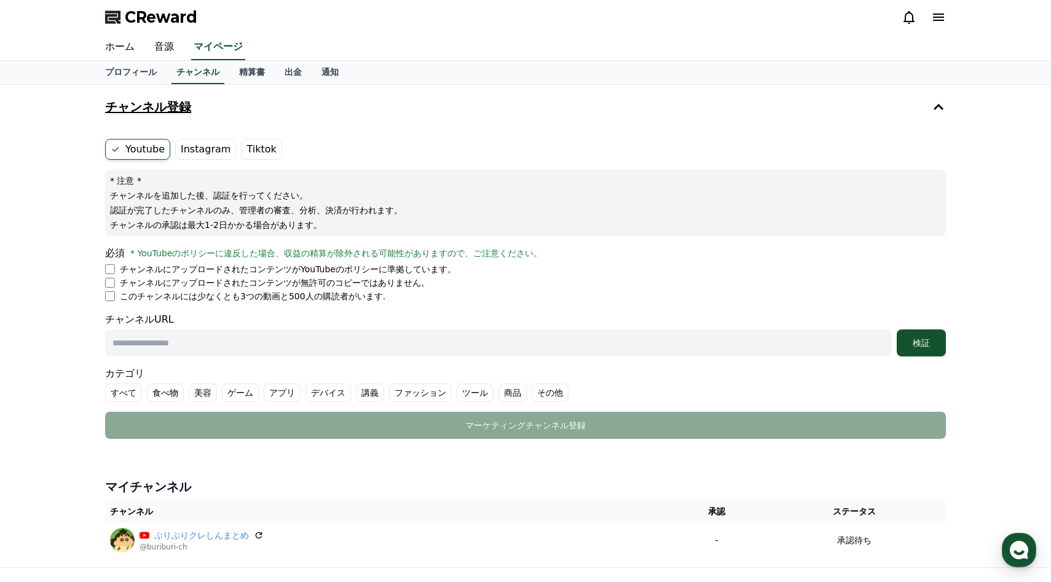
click at [231, 112] on button "チャンネル登録" at bounding box center [525, 107] width 851 height 34
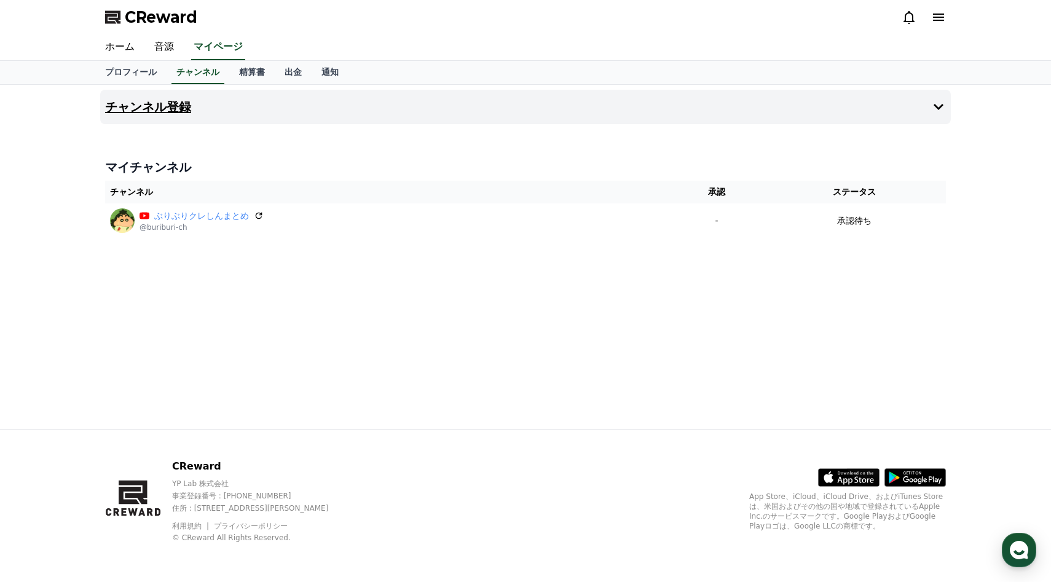
click at [444, 113] on button "チャンネル登録" at bounding box center [525, 107] width 851 height 34
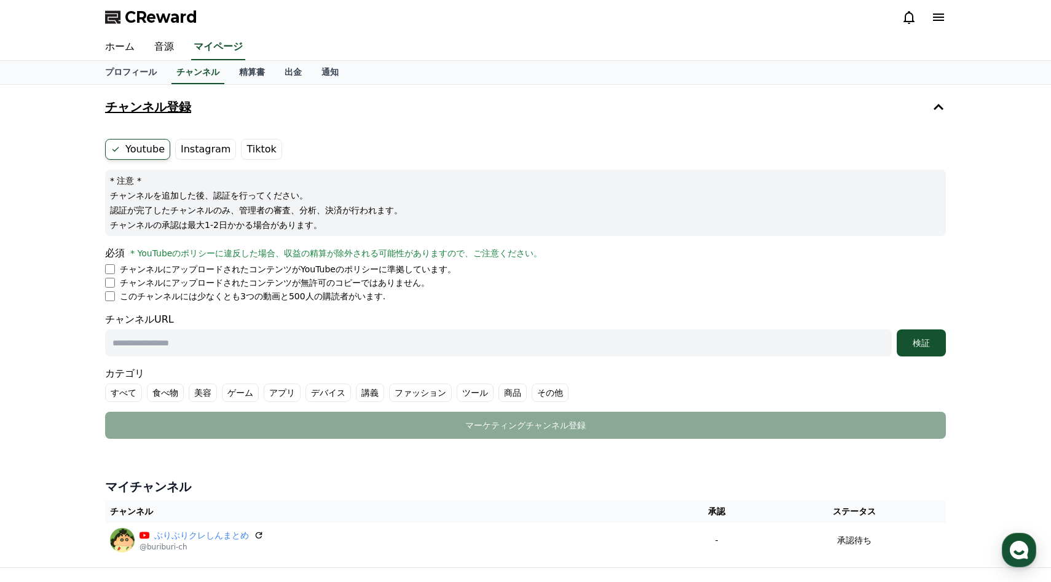
click at [445, 117] on button "チャンネル登録" at bounding box center [525, 107] width 851 height 34
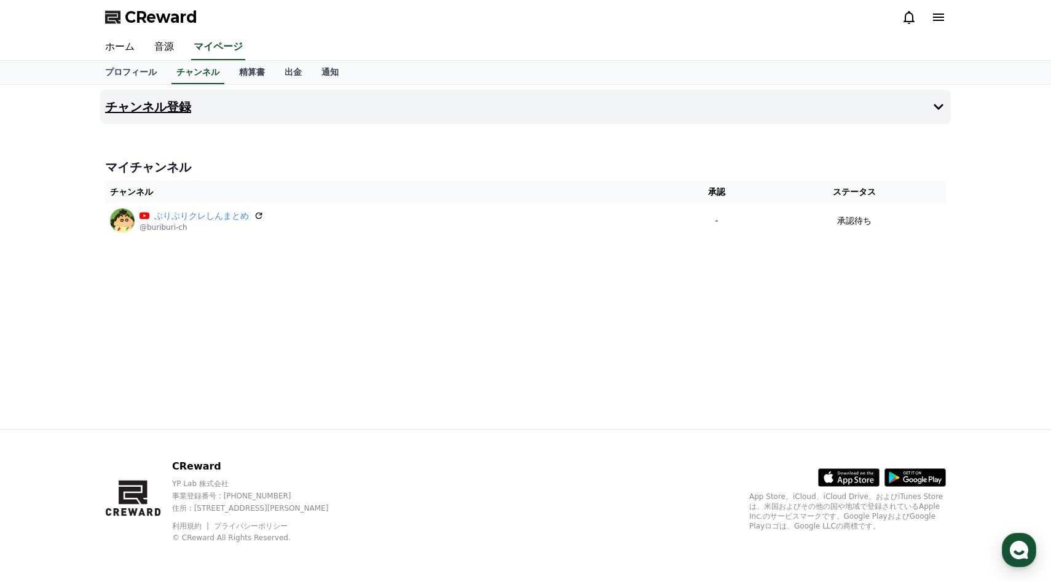
click at [445, 117] on button "チャンネル登録" at bounding box center [525, 107] width 851 height 34
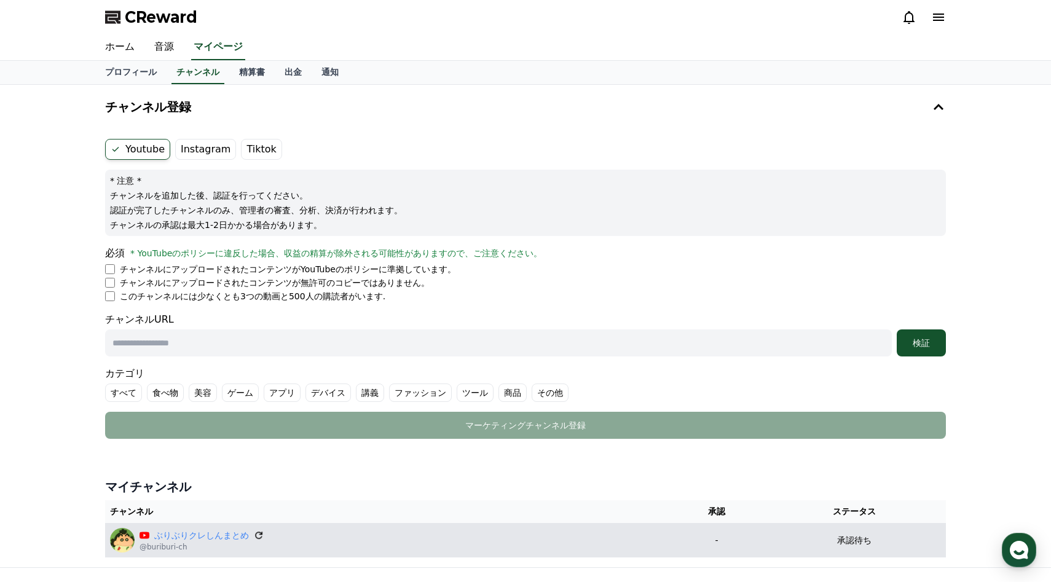
click at [260, 534] on icon at bounding box center [258, 535] width 7 height 7
click at [260, 535] on icon at bounding box center [258, 535] width 11 height 11
